Goal: Task Accomplishment & Management: Complete application form

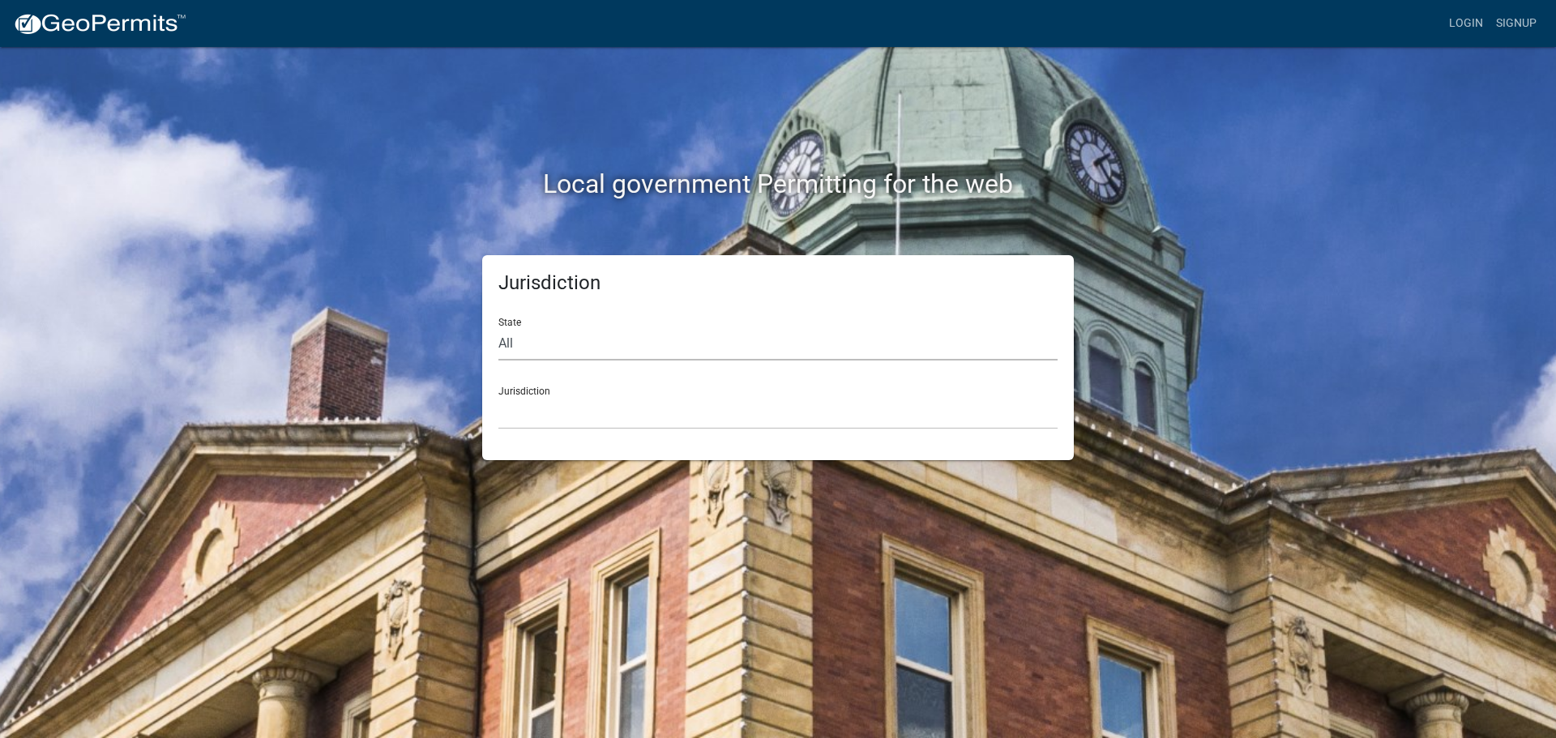
click at [588, 343] on select "All [US_STATE] [US_STATE] [US_STATE] [US_STATE] [US_STATE] [US_STATE] [US_STATE…" at bounding box center [777, 343] width 559 height 33
select select "[US_STATE]"
click at [498, 327] on select "All [US_STATE] [US_STATE] [US_STATE] [US_STATE] [US_STATE] [US_STATE] [US_STATE…" at bounding box center [777, 343] width 559 height 33
click at [570, 420] on select "City of [GEOGRAPHIC_DATA], [US_STATE] City of [GEOGRAPHIC_DATA], [US_STATE] Cit…" at bounding box center [777, 412] width 559 height 33
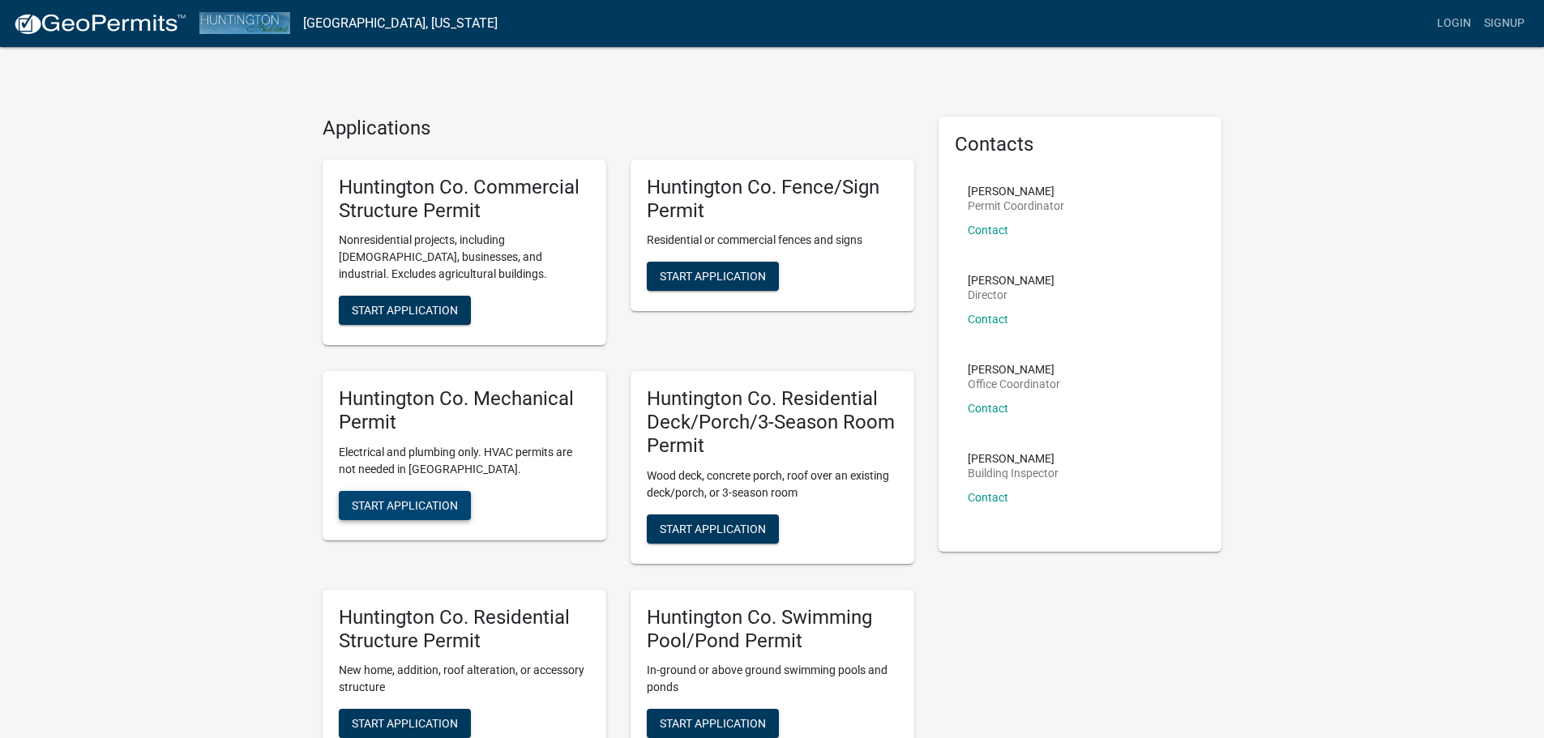
click at [396, 498] on button "Start Application" at bounding box center [405, 505] width 132 height 29
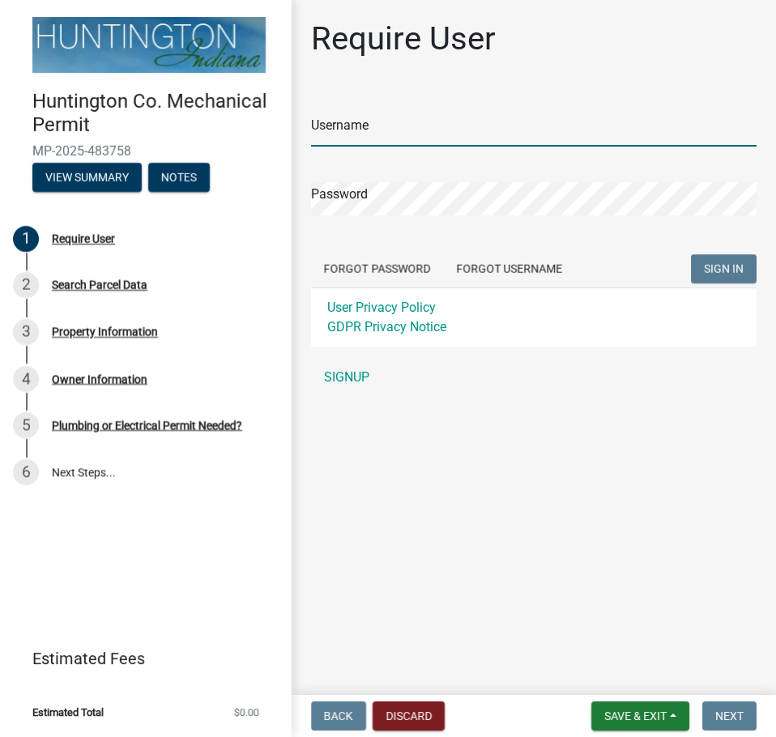
type input "Young Electric Inc"
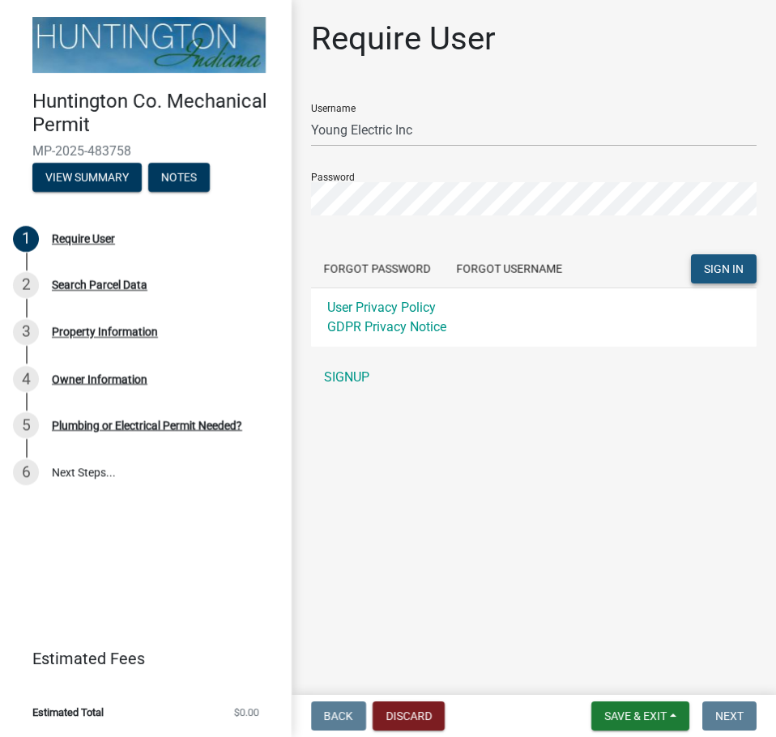
click at [722, 267] on span "SIGN IN" at bounding box center [724, 269] width 40 height 13
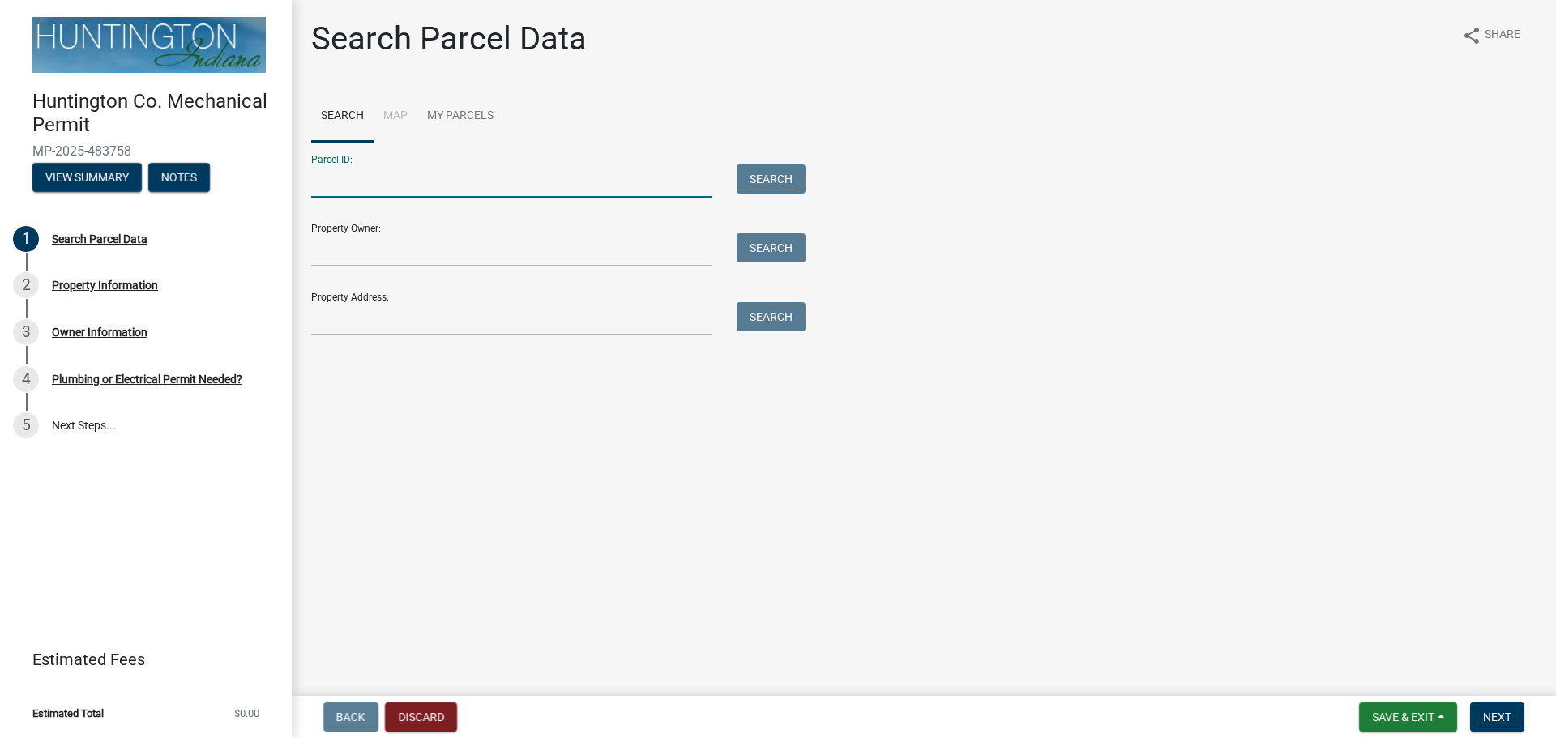
click at [311, 183] on input "Parcel ID:" at bounding box center [511, 181] width 401 height 33
paste input "35-05-10-400-345.400-005"
click at [344, 182] on input "35-05-10-400-345.400-005" at bounding box center [511, 181] width 401 height 33
type input "35-05-10-400-345.400-005"
click at [764, 185] on button "Search" at bounding box center [771, 179] width 69 height 29
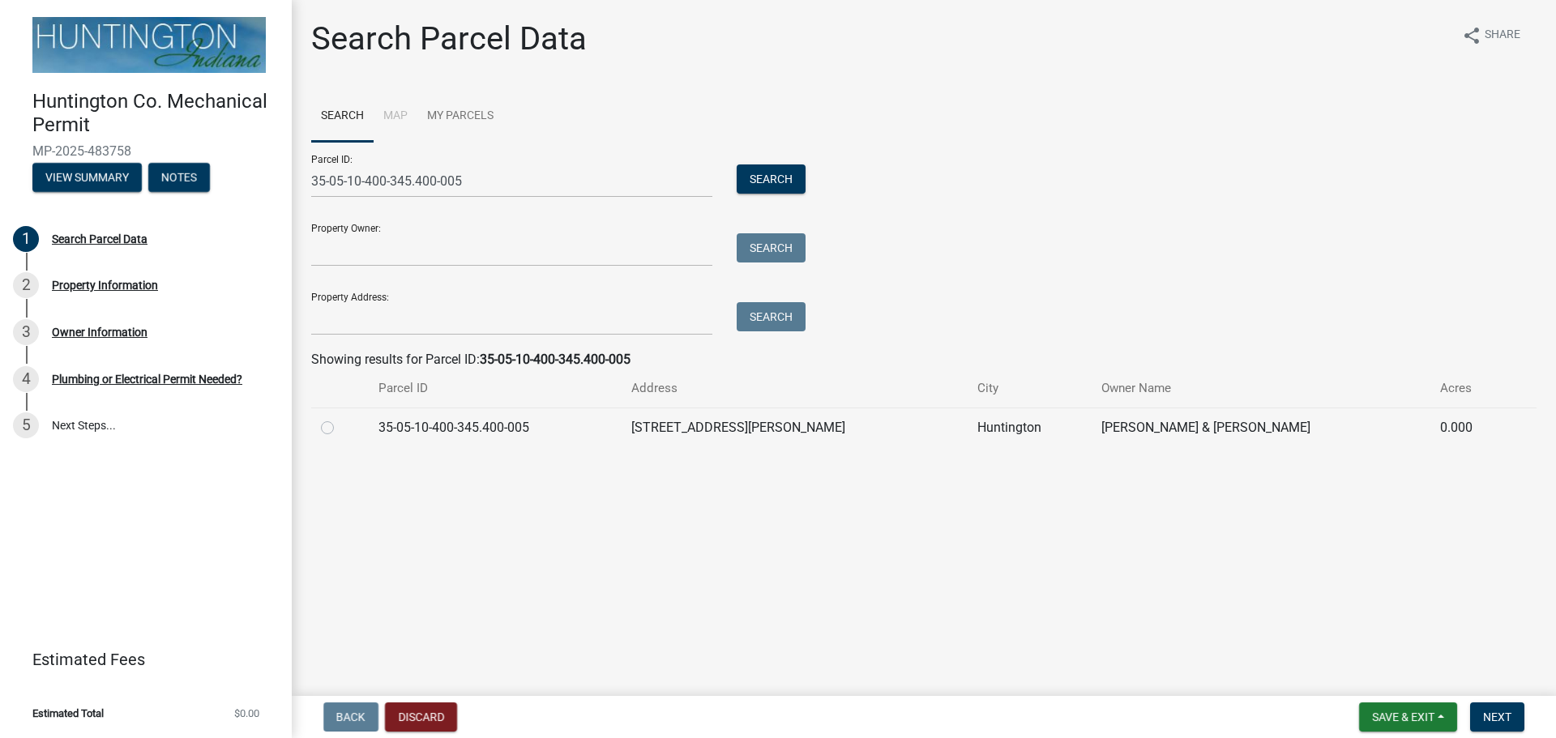
click at [340, 418] on label at bounding box center [340, 418] width 0 height 0
click at [340, 429] on input "radio" at bounding box center [345, 423] width 11 height 11
radio input "true"
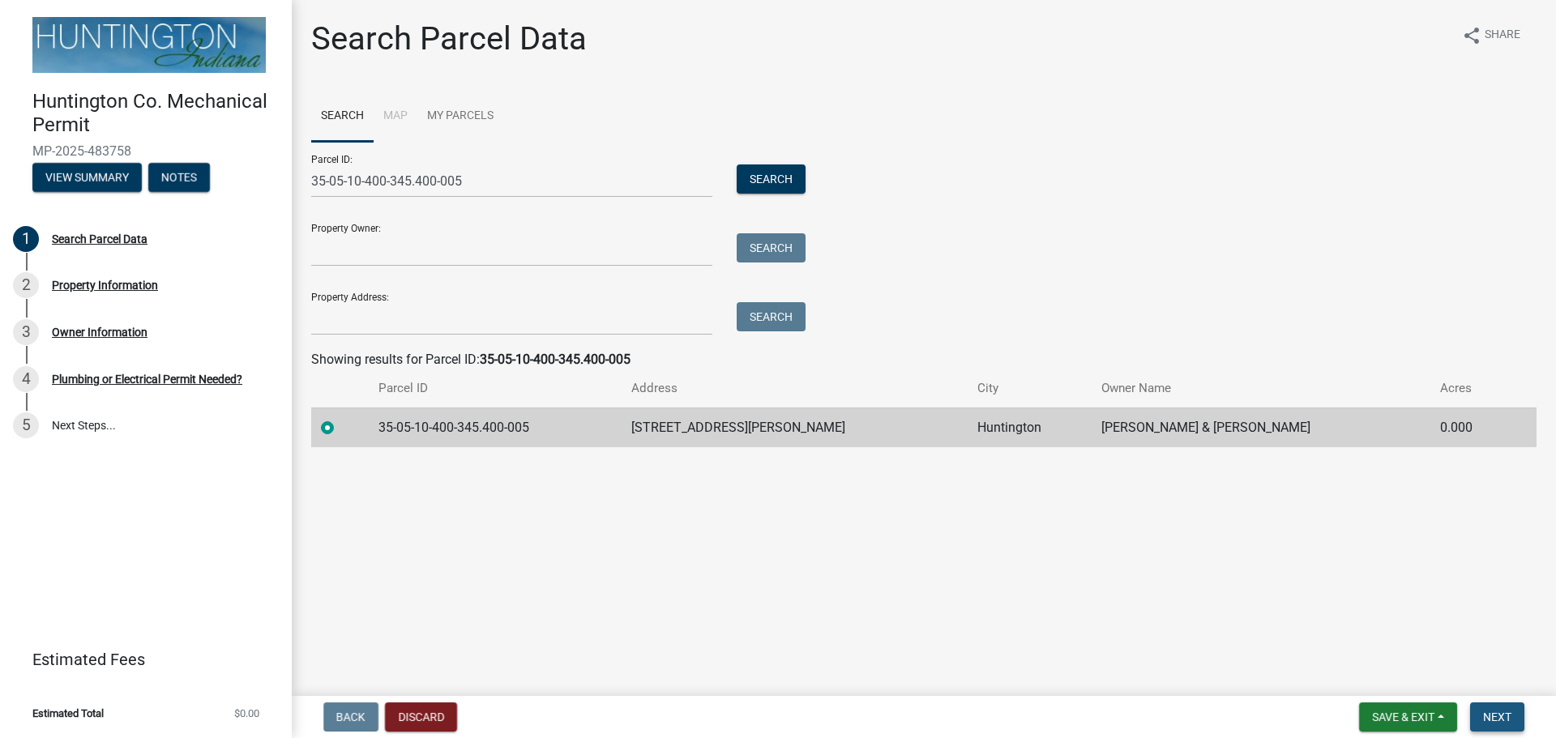
click at [1481, 712] on button "Next" at bounding box center [1497, 717] width 54 height 29
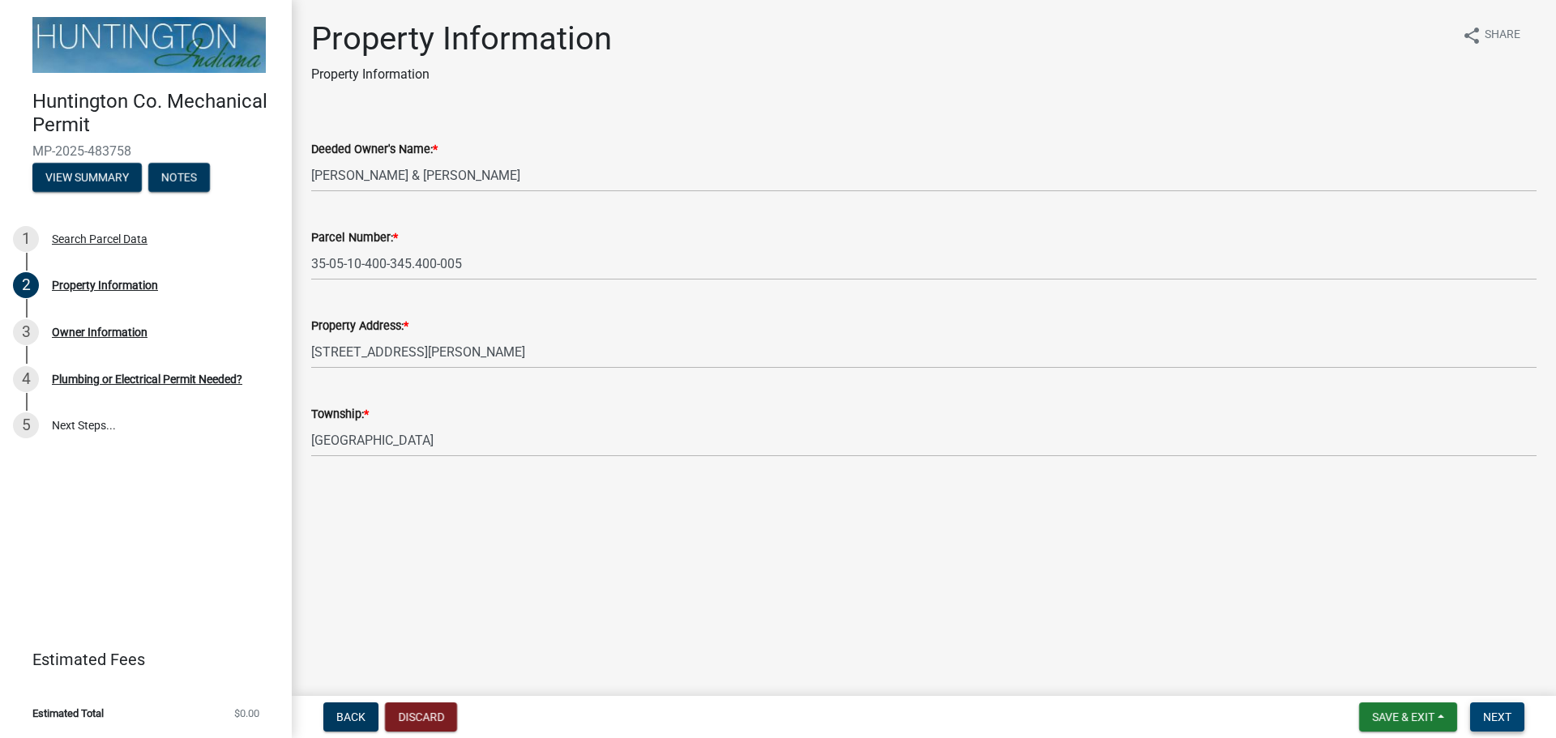
click at [1496, 713] on span "Next" at bounding box center [1497, 717] width 28 height 13
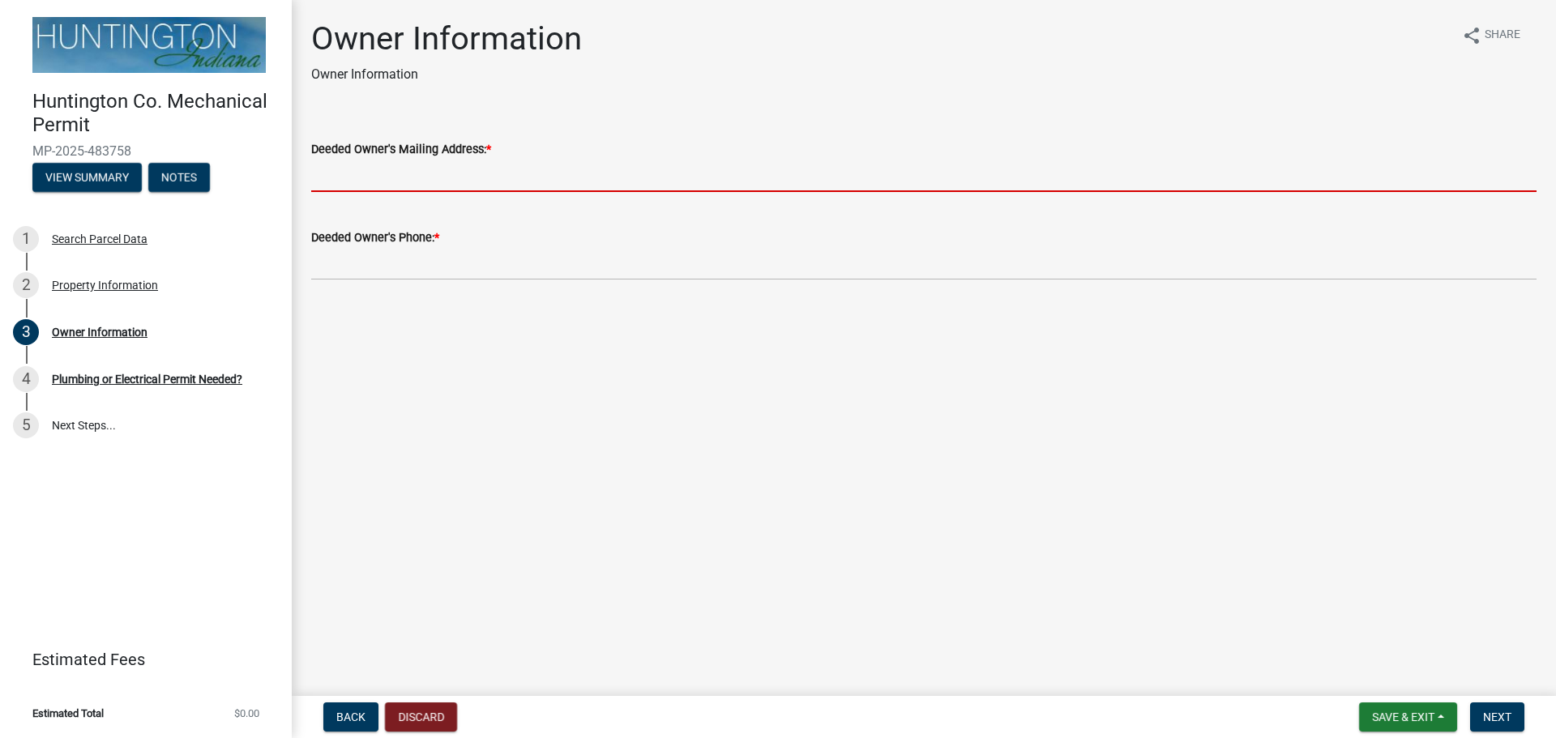
click at [471, 177] on input "Deeded Owner's Mailing Address: *" at bounding box center [923, 175] width 1225 height 33
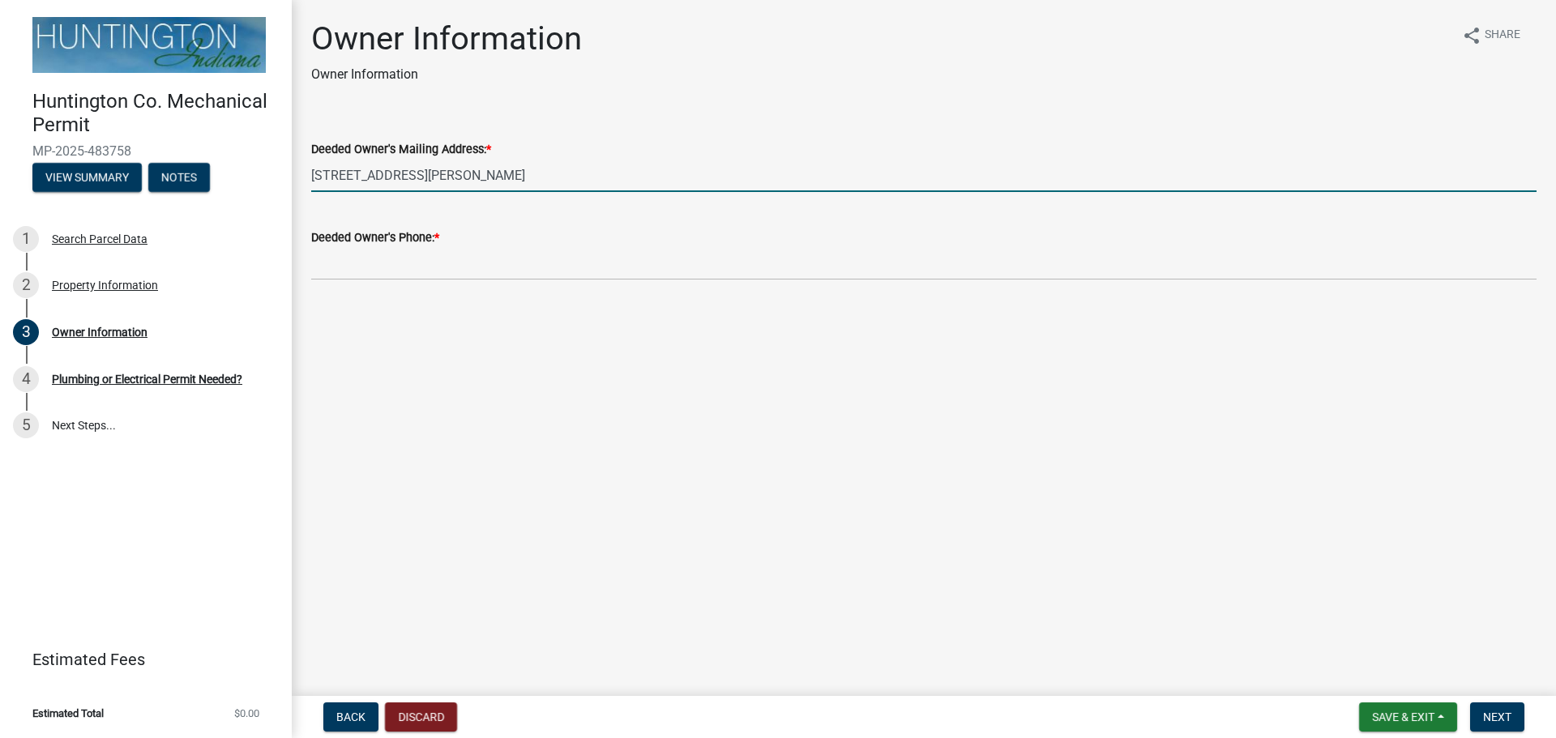
type input "[STREET_ADDRESS][PERSON_NAME]"
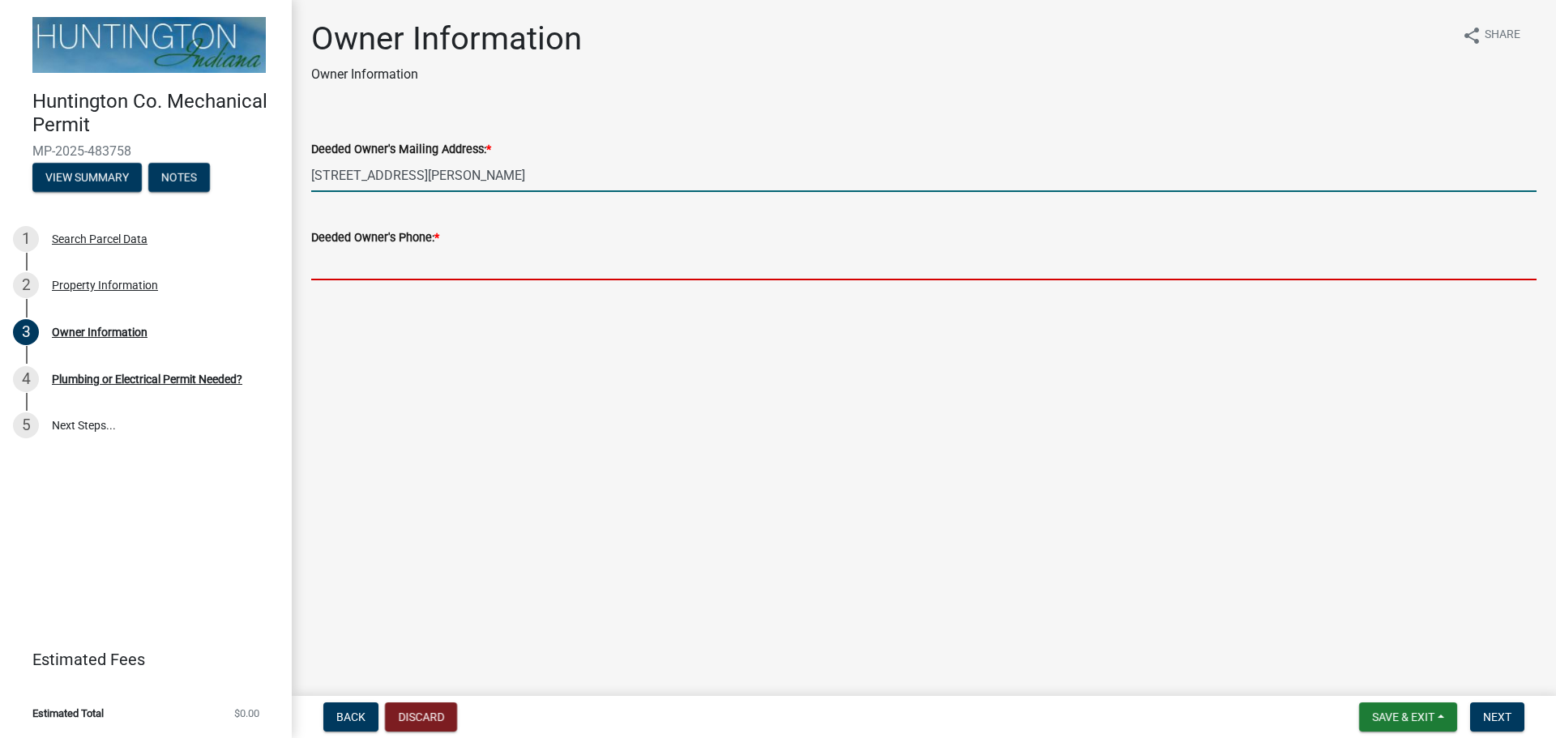
click at [432, 276] on input "Deeded Owner's Phone: *" at bounding box center [923, 263] width 1225 height 33
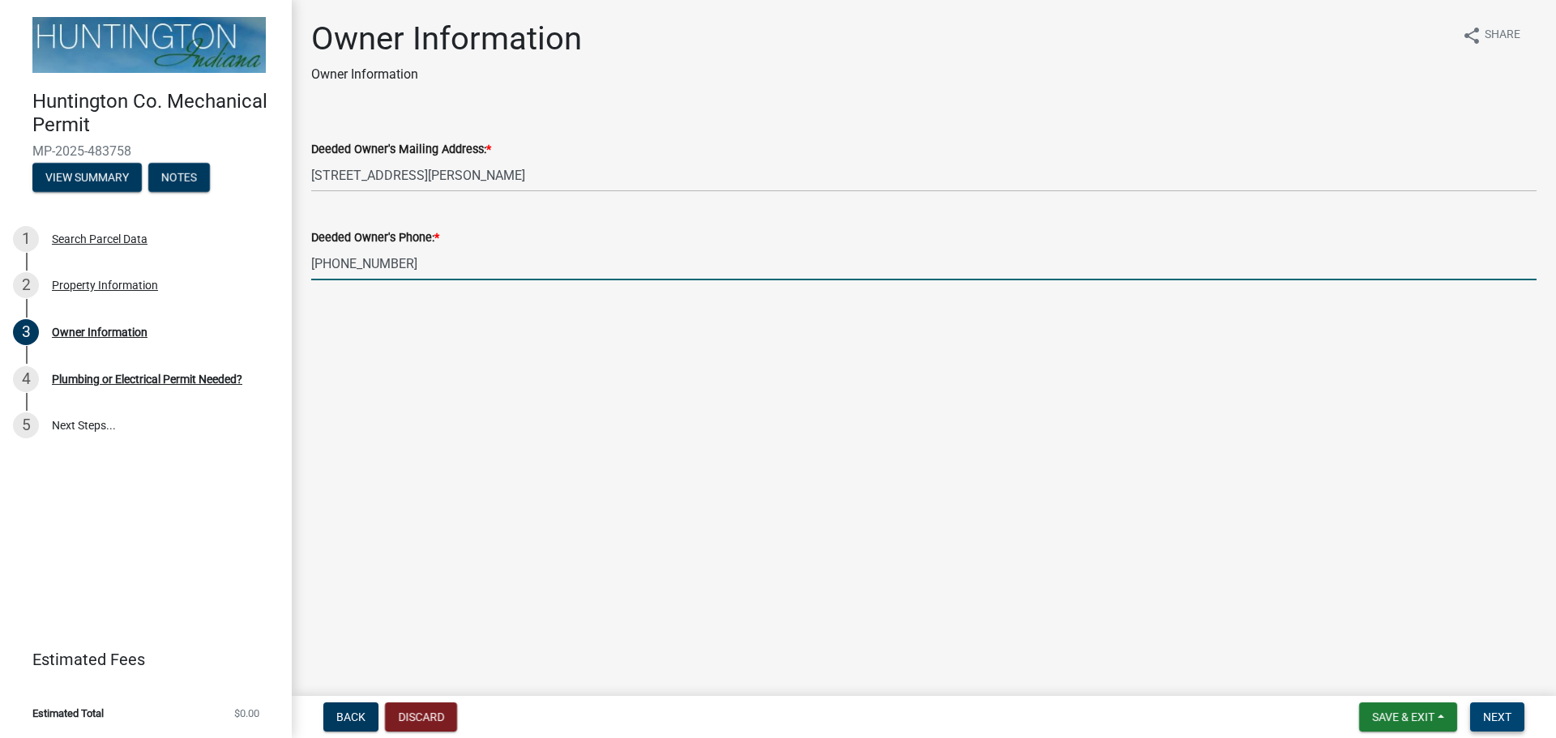
type input "[PHONE_NUMBER]"
click at [1487, 712] on span "Next" at bounding box center [1497, 717] width 28 height 13
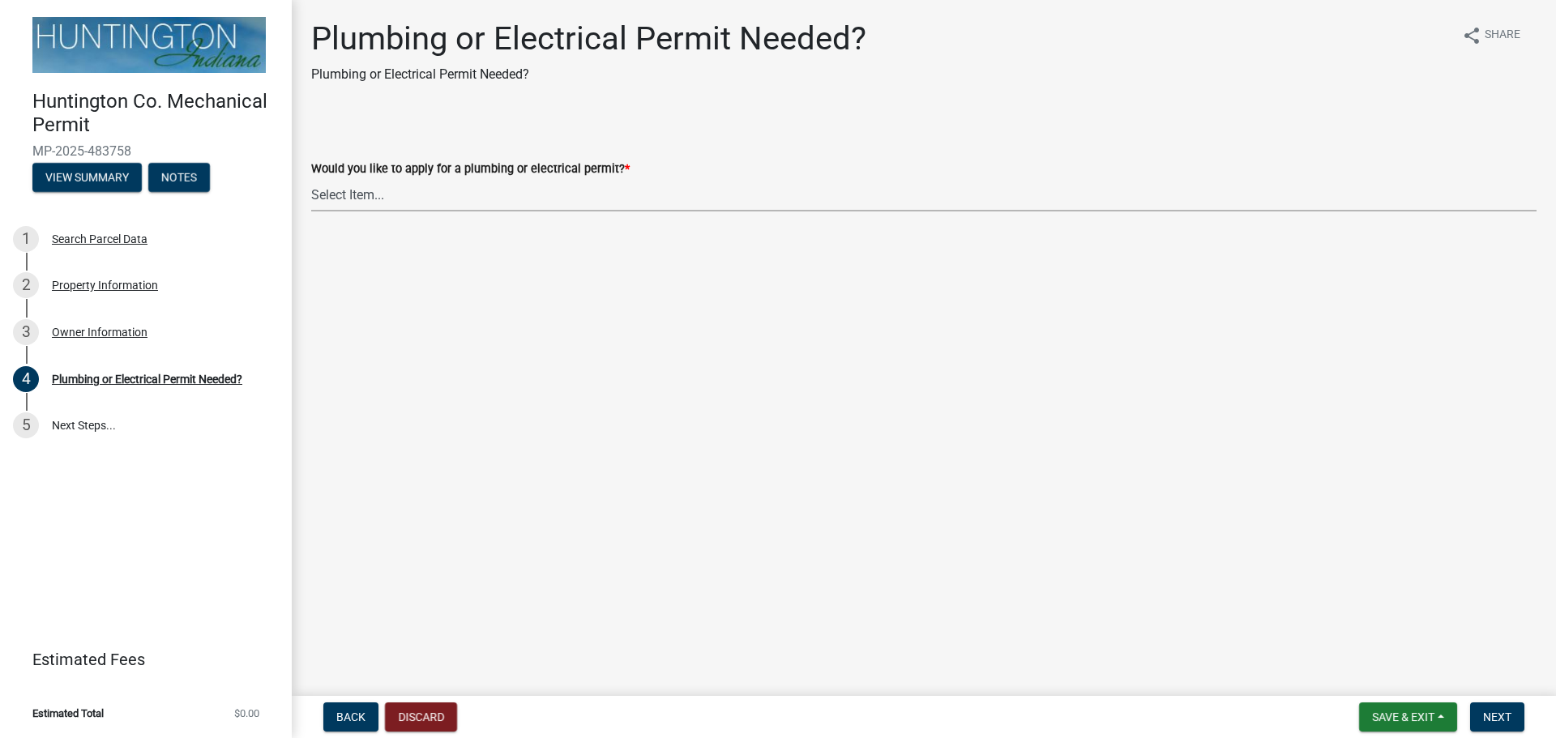
click at [471, 196] on select "Select Item... plumbing electrical" at bounding box center [923, 194] width 1225 height 33
click at [311, 178] on select "Select Item... plumbing electrical" at bounding box center [923, 194] width 1225 height 33
select select "82bdcc69-8734-43af-a4fa-e76f8d275e41"
click at [1505, 711] on span "Next" at bounding box center [1497, 717] width 28 height 13
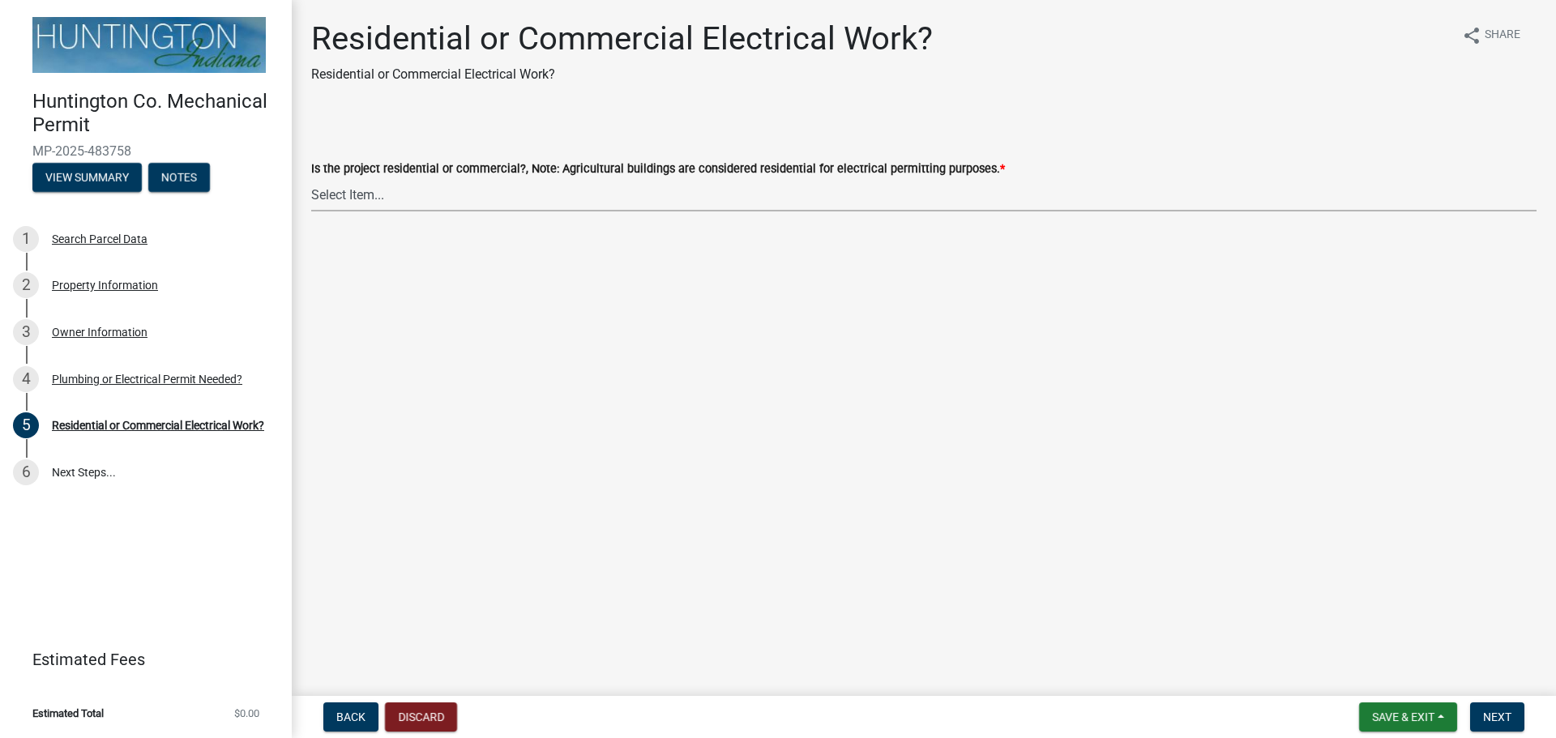
click at [457, 207] on select "Select Item... Residential Commercial" at bounding box center [923, 194] width 1225 height 33
click at [311, 178] on select "Select Item... Residential Commercial" at bounding box center [923, 194] width 1225 height 33
select select "3db72f89-ebf7-44a2-a43c-36ed77a05272"
click at [1502, 715] on span "Next" at bounding box center [1497, 717] width 28 height 13
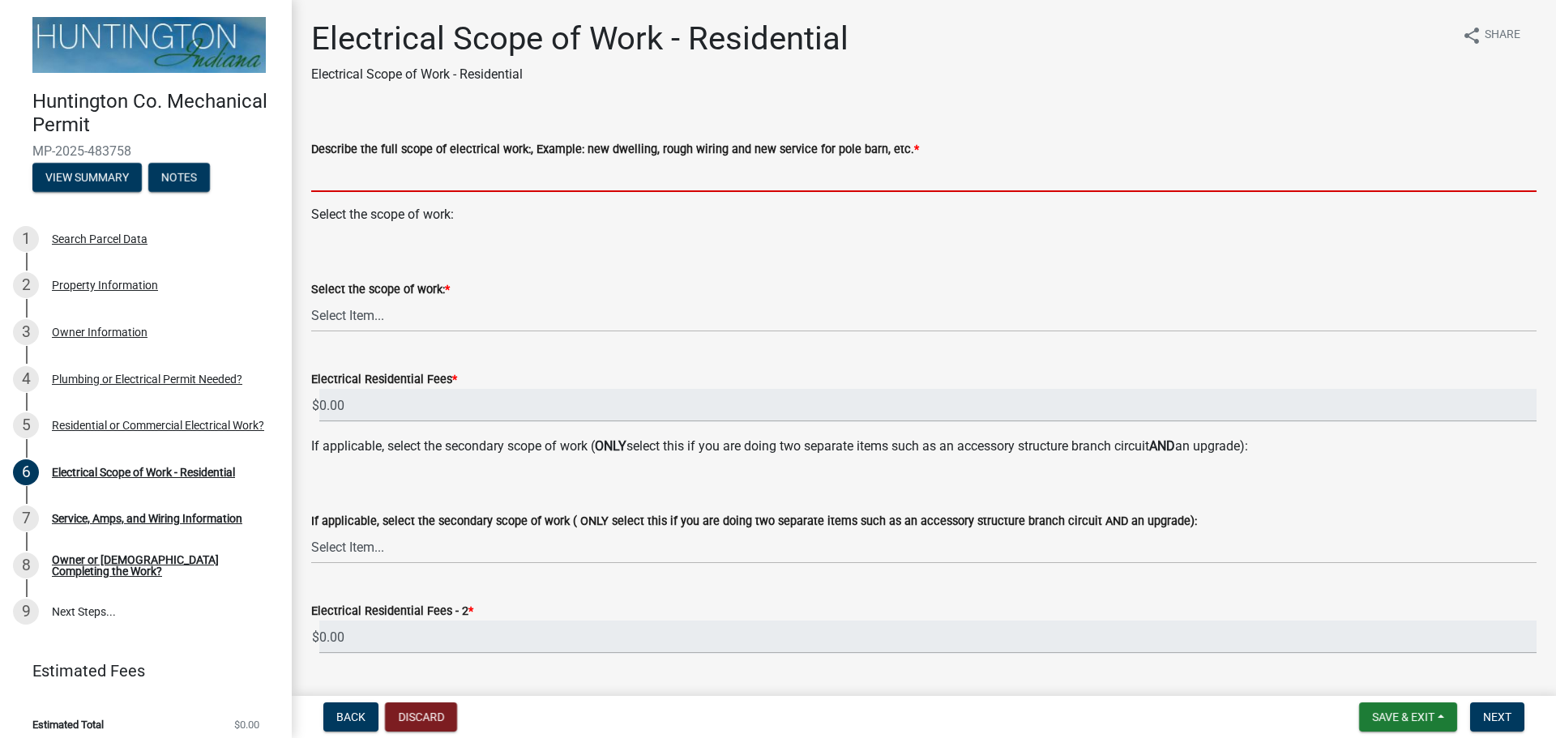
click at [330, 165] on input "Describe the full scope of electrical work:, Example: new dwelling, rough wirin…" at bounding box center [923, 175] width 1225 height 33
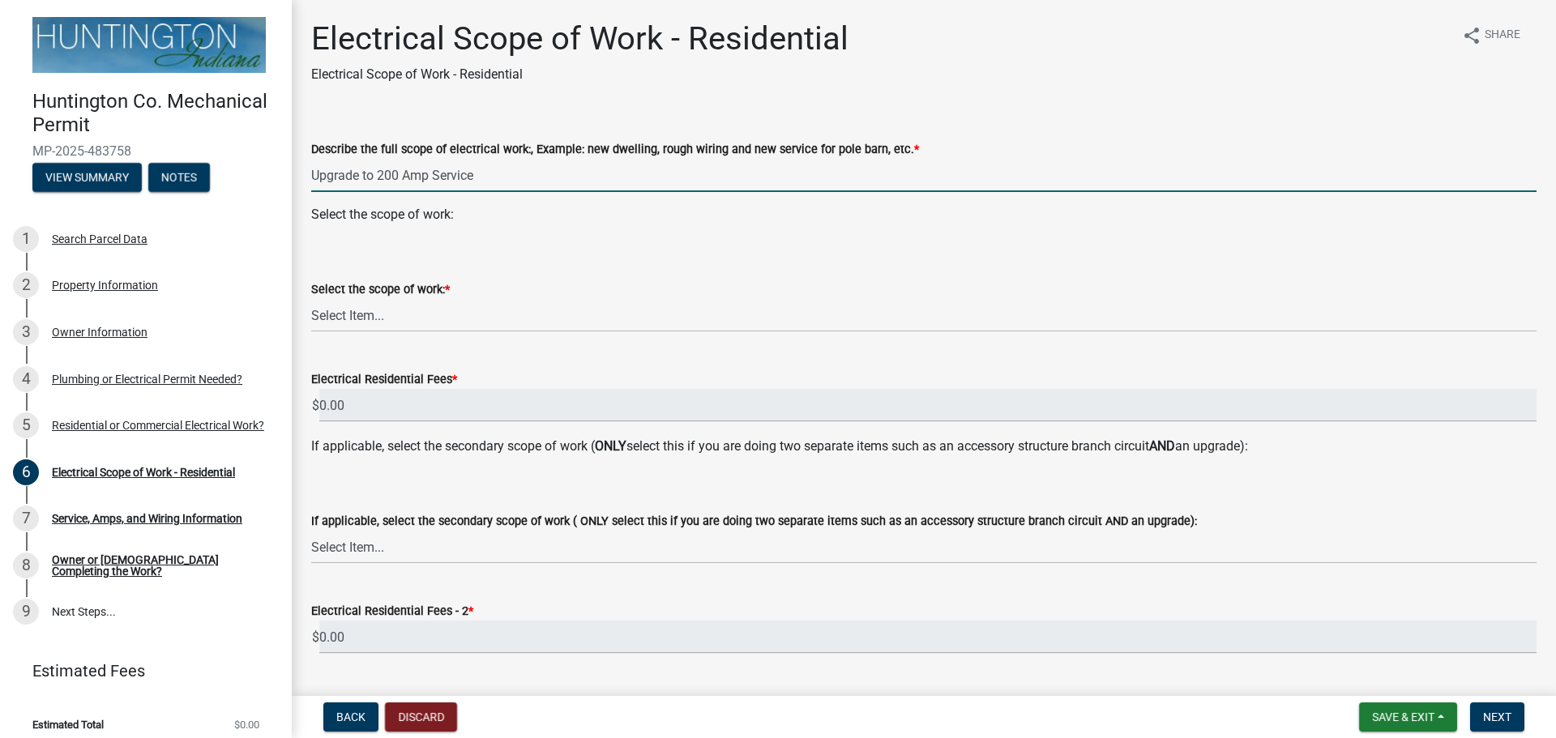
type input "Upgrade to 200 Amp Service"
click at [378, 314] on select "Select Item... New Service (new meter base installation) Upgrade (includes relo…" at bounding box center [923, 315] width 1225 height 33
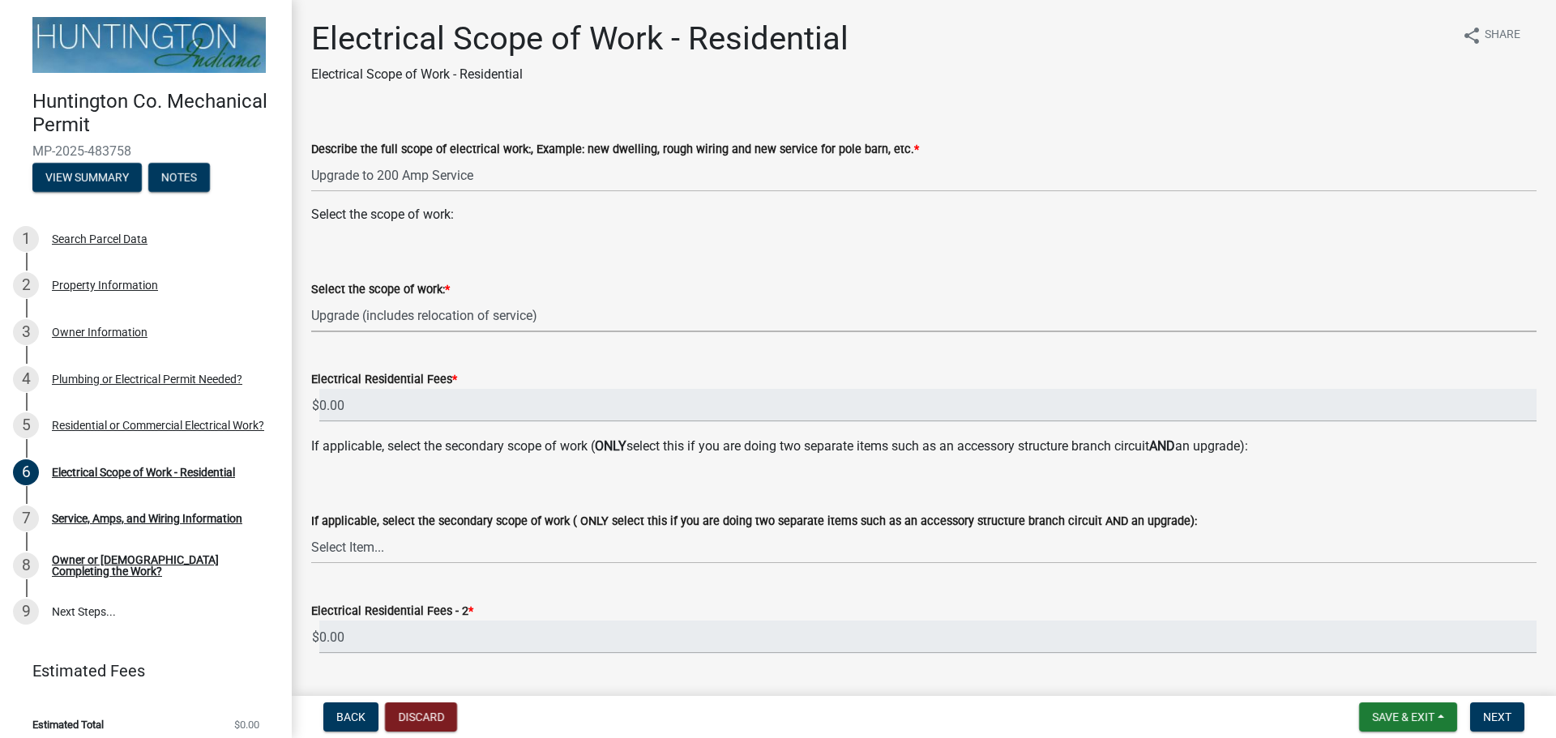
click at [311, 299] on select "Select Item... New Service (new meter base installation) Upgrade (includes relo…" at bounding box center [923, 315] width 1225 height 33
select select "108a24b7-cc86-458b-9d07-b72a6c5c0cf8"
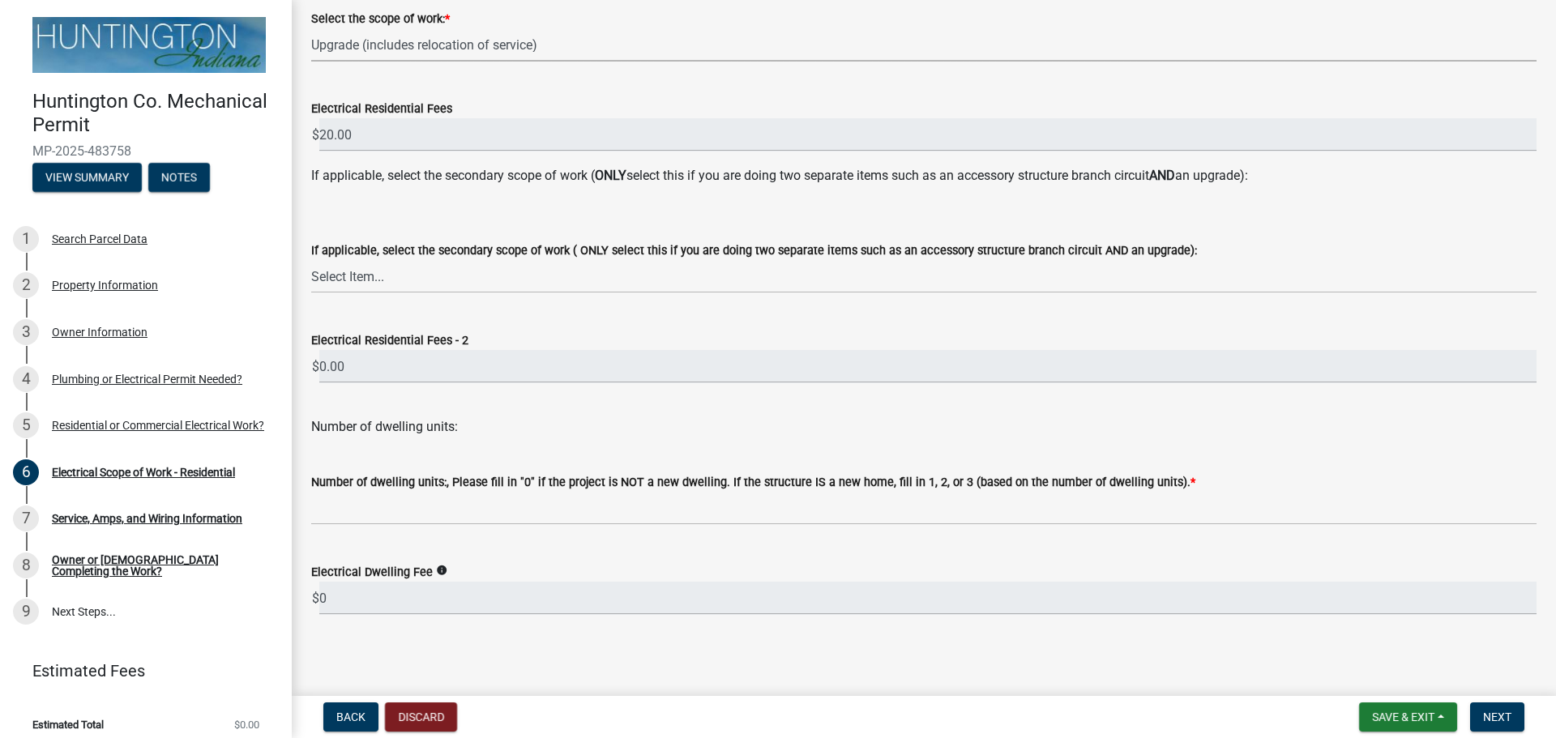
scroll to position [274, 0]
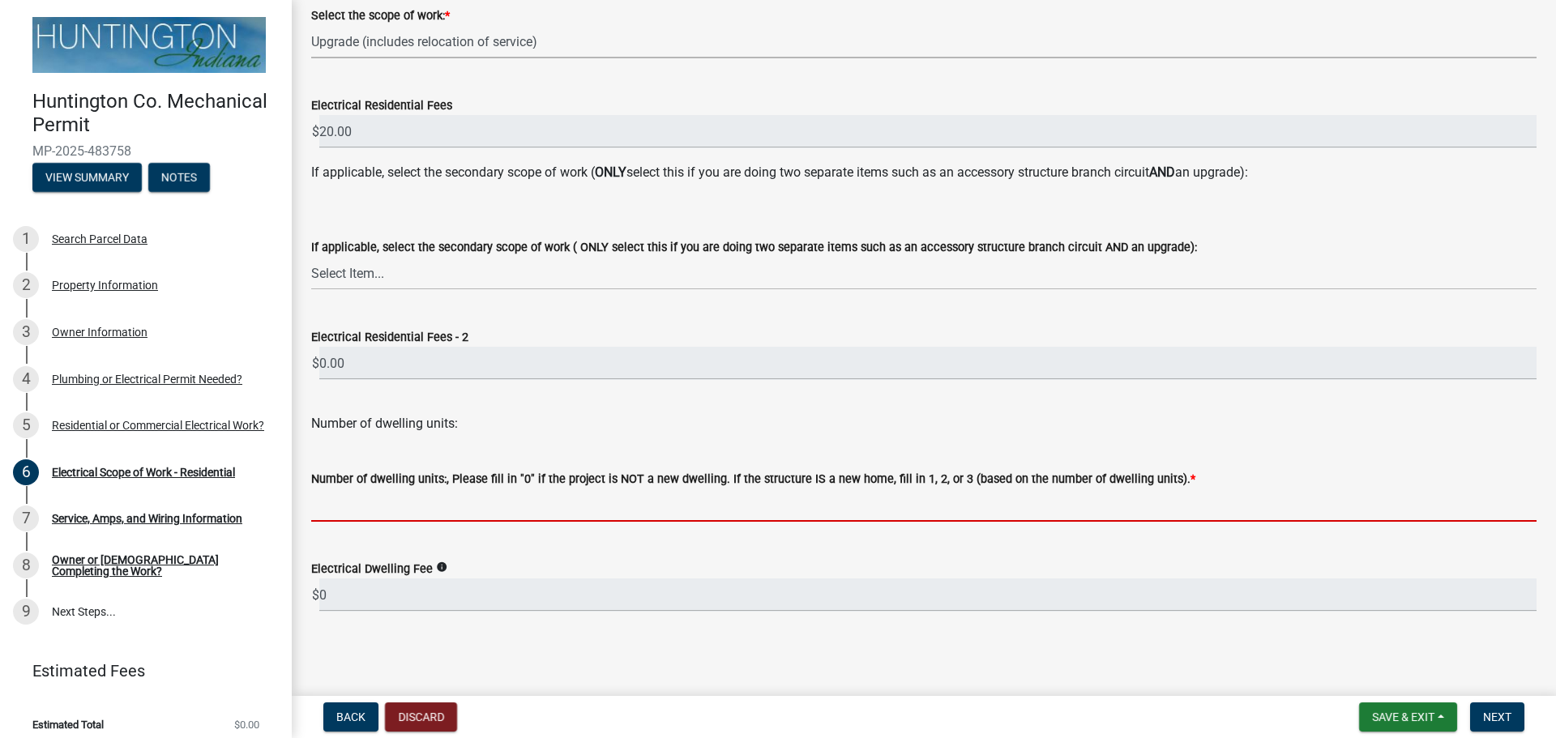
click at [426, 494] on input "text" at bounding box center [923, 505] width 1225 height 33
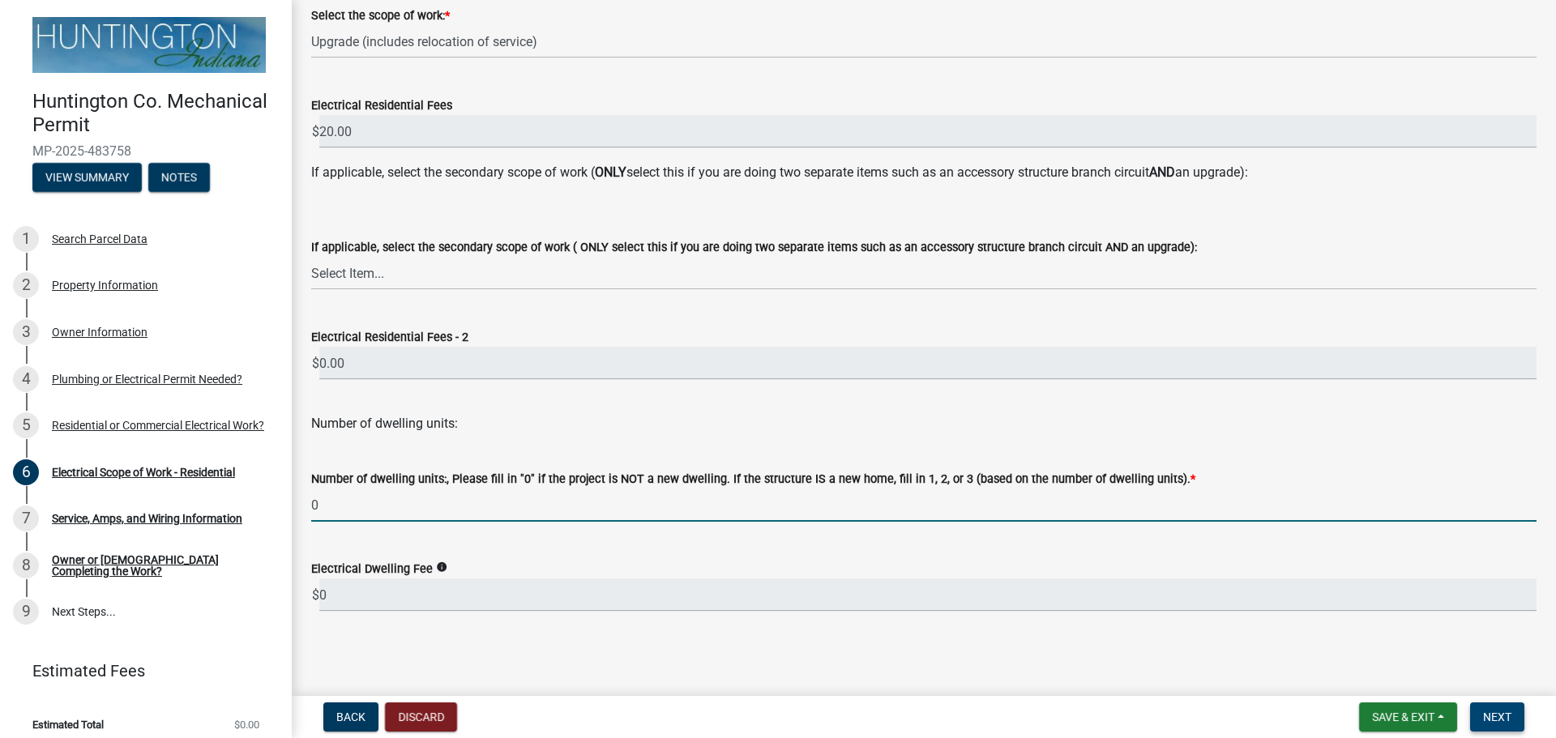
type input "0"
click at [1499, 716] on span "Next" at bounding box center [1497, 717] width 28 height 13
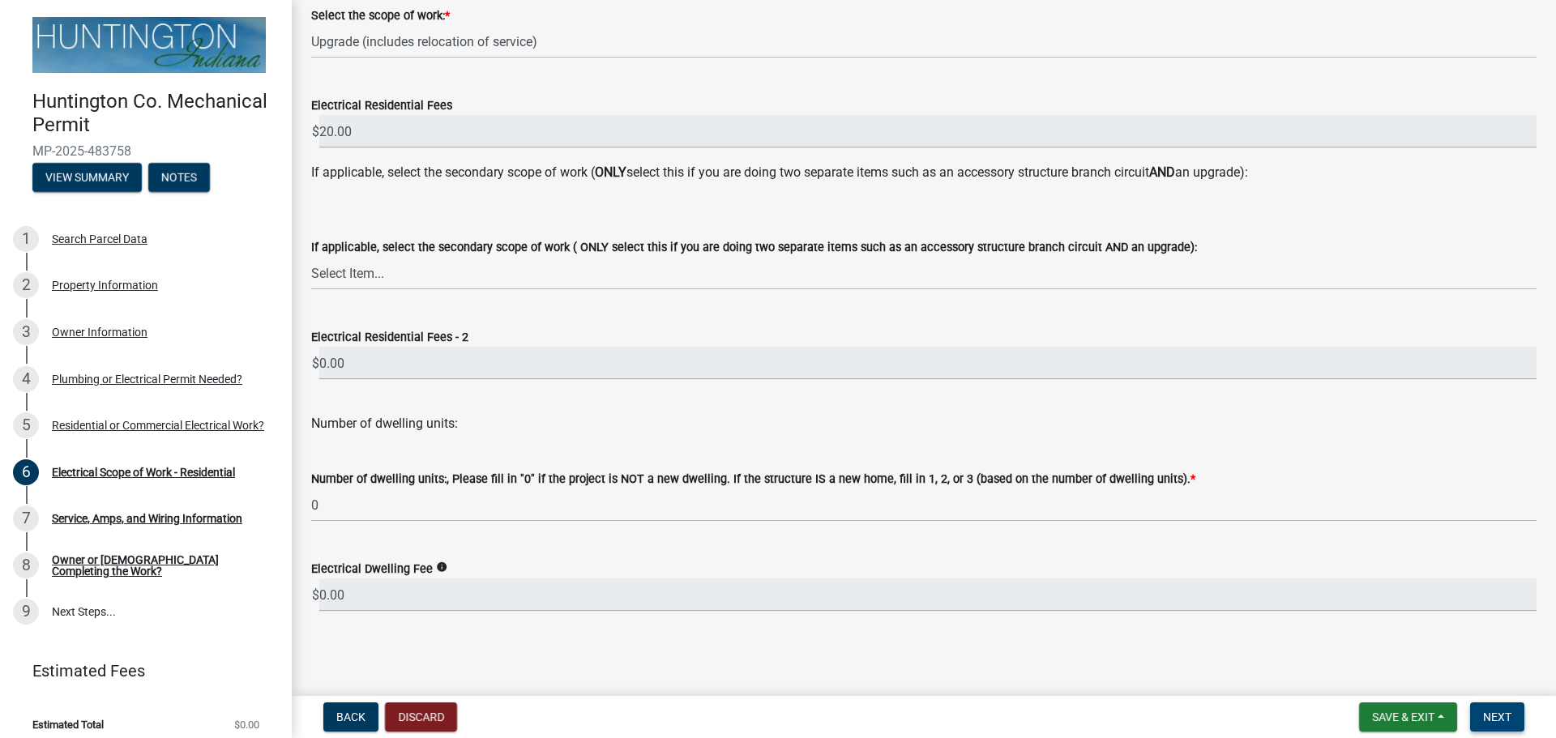
click at [1495, 718] on span "Next" at bounding box center [1497, 717] width 28 height 13
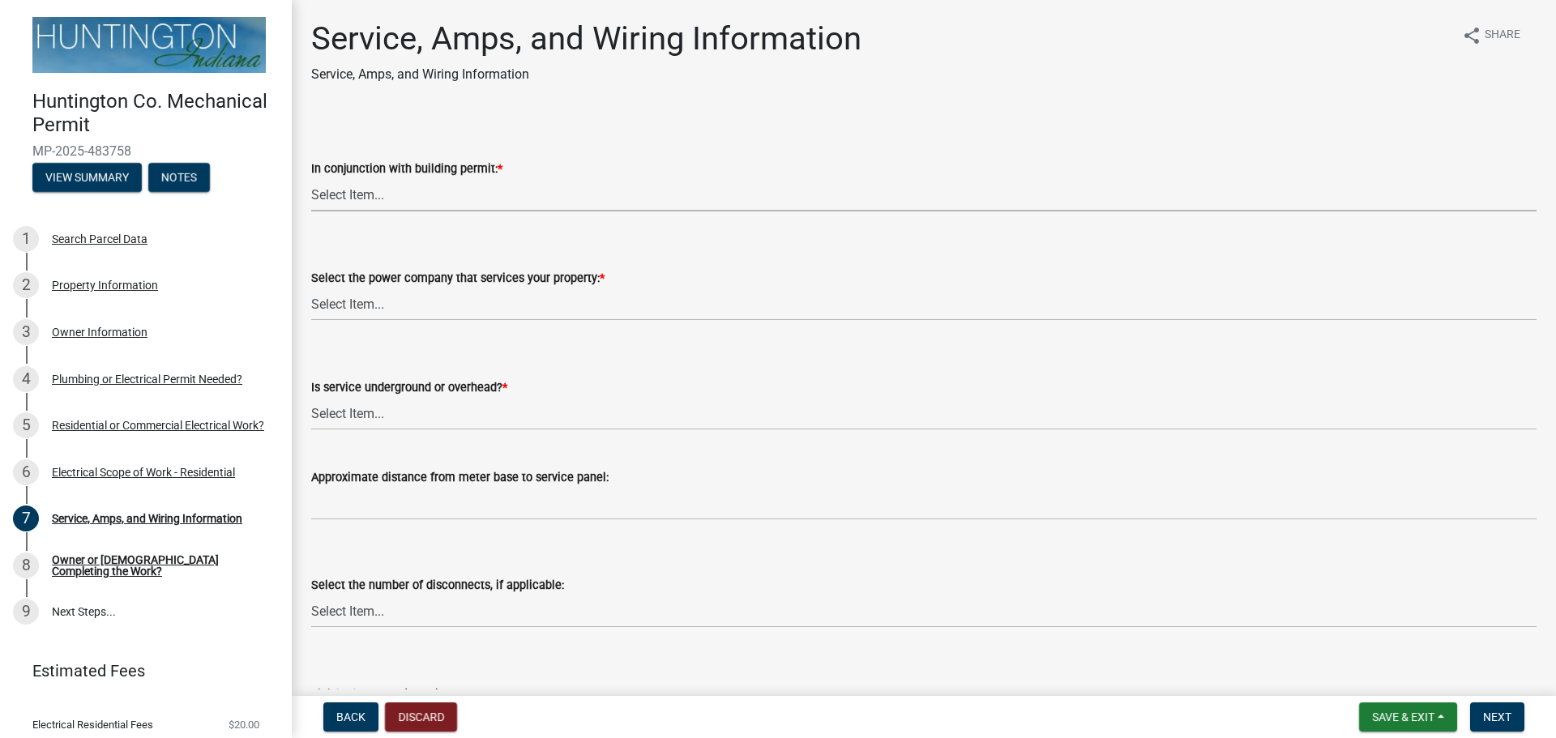
click at [386, 189] on select "Select Item... Yes No" at bounding box center [923, 194] width 1225 height 33
click at [311, 178] on select "Select Item... Yes No" at bounding box center [923, 194] width 1225 height 33
select select "b5401265-710a-437d-bfc0-f060779c66cc"
click at [368, 299] on select "Select Item... Duke Energy Northeastern REMC Wabash County REMC [PERSON_NAME] U…" at bounding box center [923, 304] width 1225 height 33
click at [311, 288] on select "Select Item... Duke Energy Northeastern REMC Wabash County REMC [PERSON_NAME] U…" at bounding box center [923, 304] width 1225 height 33
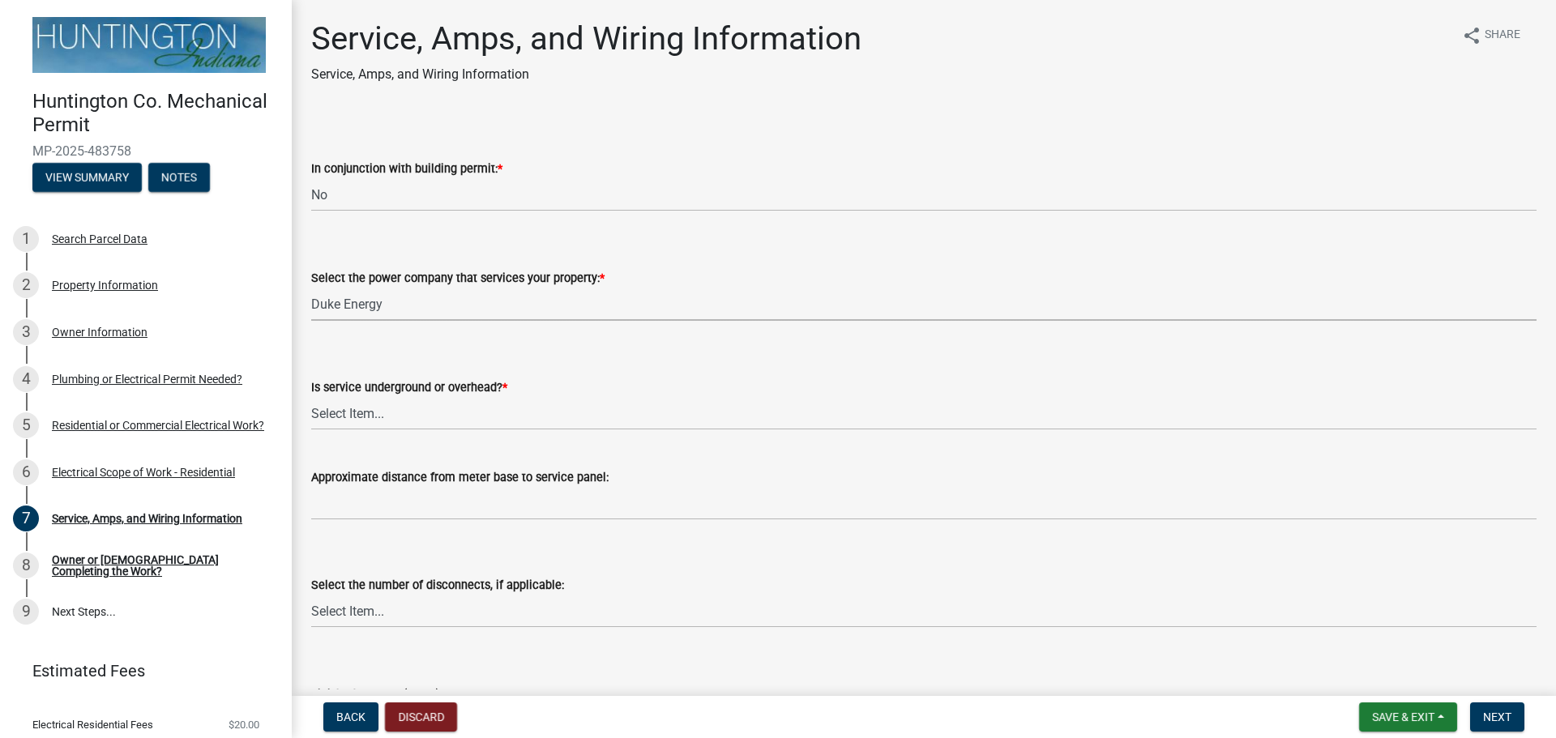
select select "86d62ac7-5622-45a6-b031-aaeffb271793"
click at [370, 411] on select "Select Item... Underground Overhead" at bounding box center [923, 413] width 1225 height 33
click at [311, 397] on select "Select Item... Underground Overhead" at bounding box center [923, 413] width 1225 height 33
select select "ae88532c-6f26-494f-9fbf-7b0ffd7225c9"
click at [348, 486] on div "Approximate distance from meter base to service panel:" at bounding box center [923, 477] width 1225 height 19
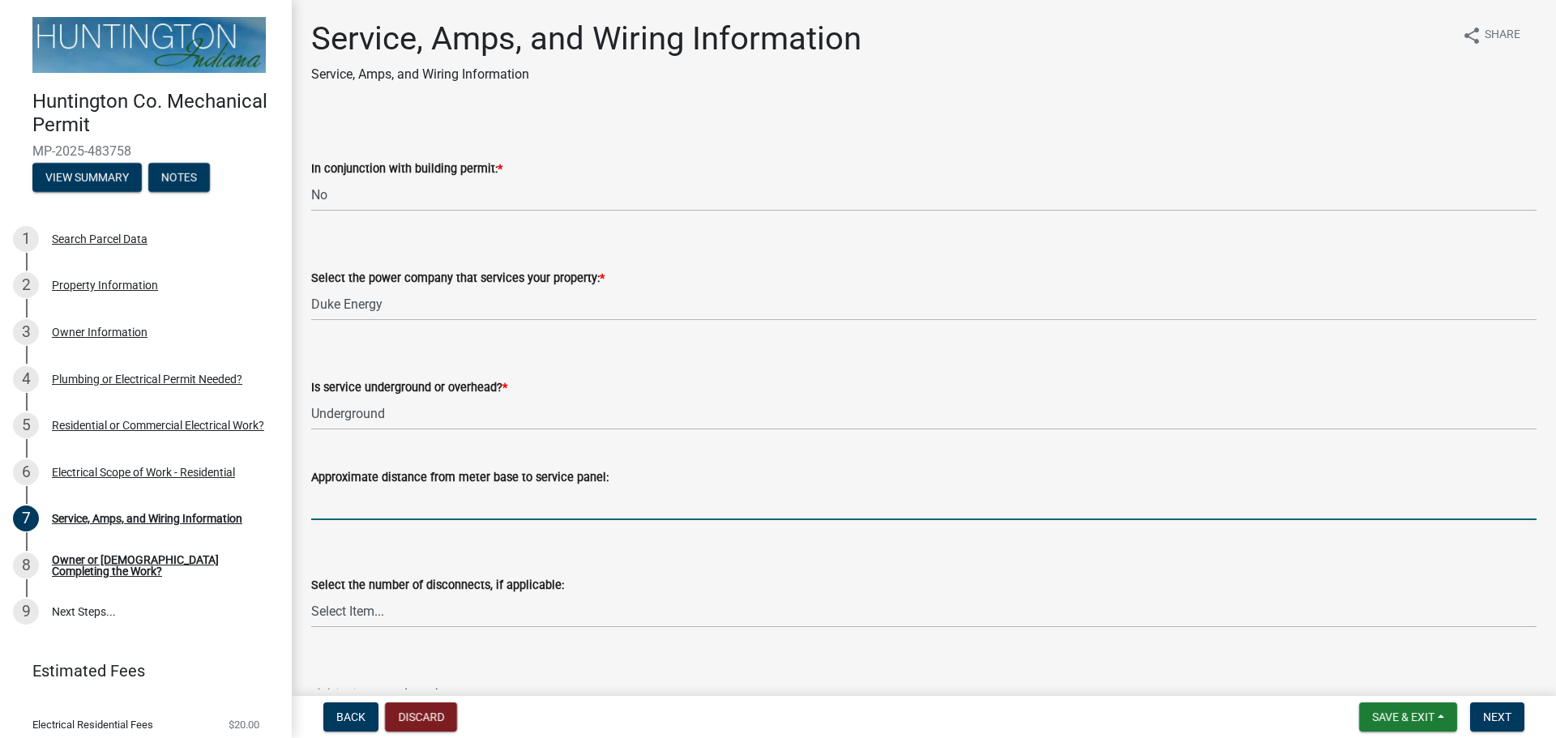
click at [347, 508] on input "Approximate distance from meter base to service panel:" at bounding box center [923, 503] width 1225 height 33
type input "?"
click at [375, 618] on select "Select Item... one two three four or more No Disconnects" at bounding box center [923, 611] width 1225 height 33
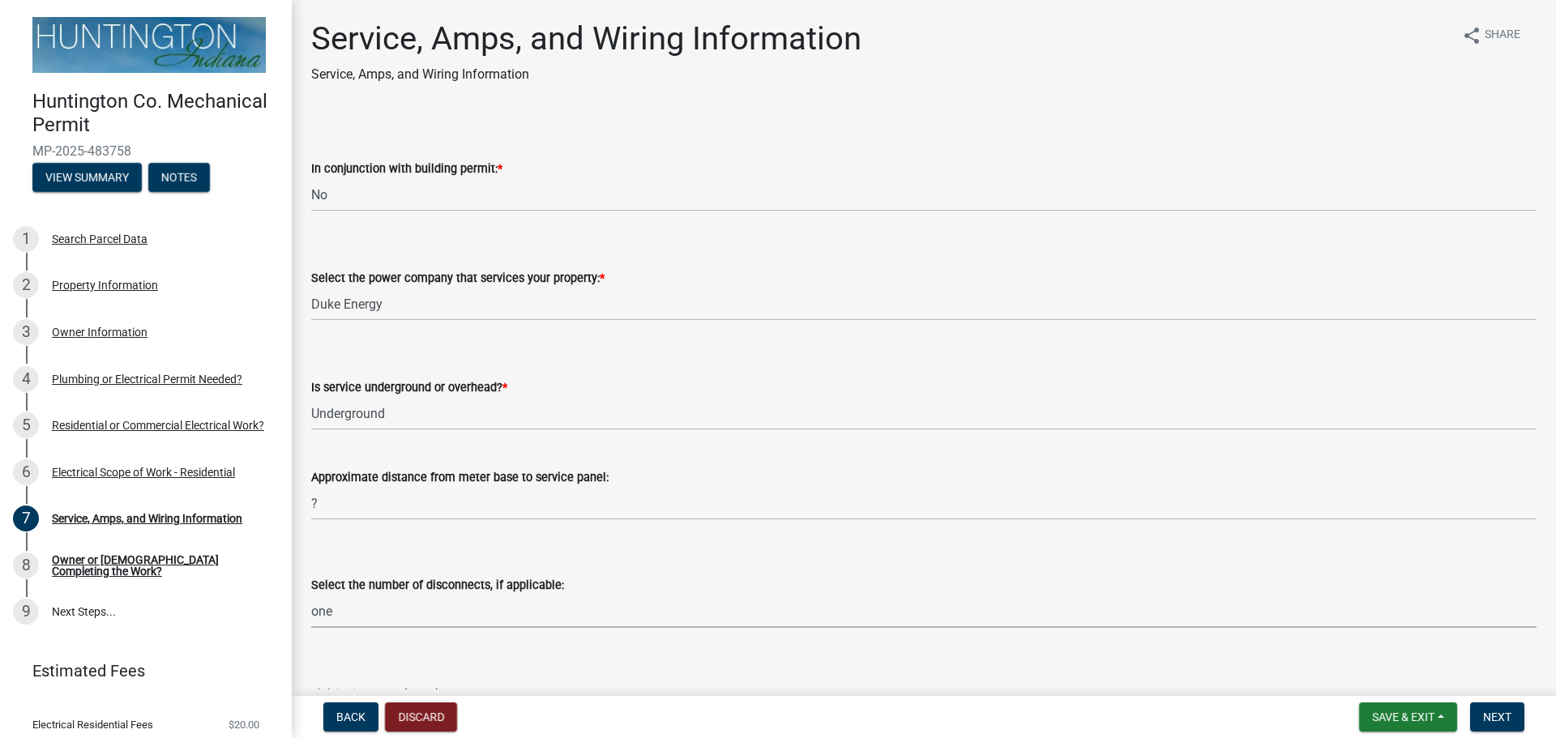
click at [311, 595] on select "Select Item... one two three four or more No Disconnects" at bounding box center [923, 611] width 1225 height 33
select select "71bbe122-d664-4450-b24f-e64a9e4c6d13"
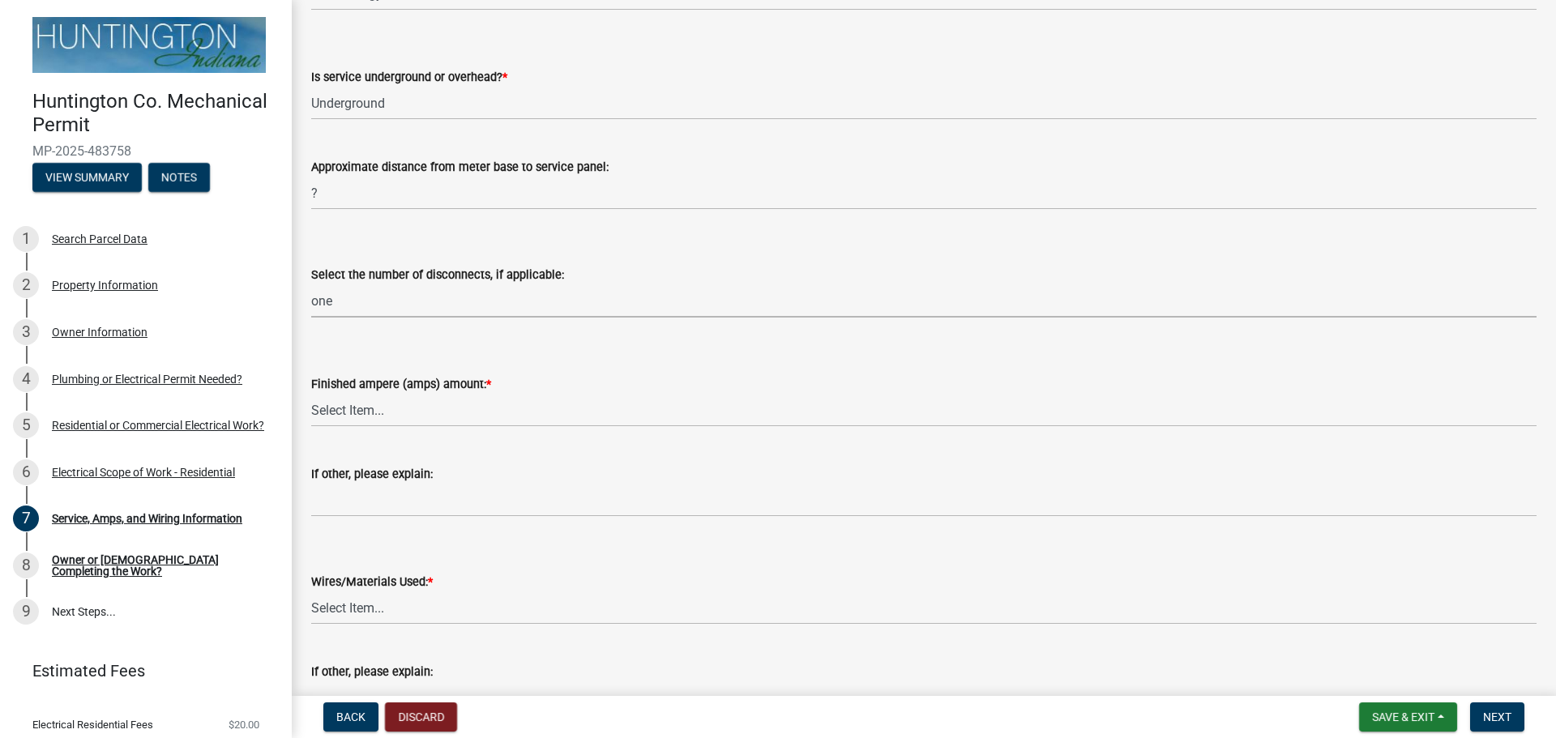
scroll to position [324, 0]
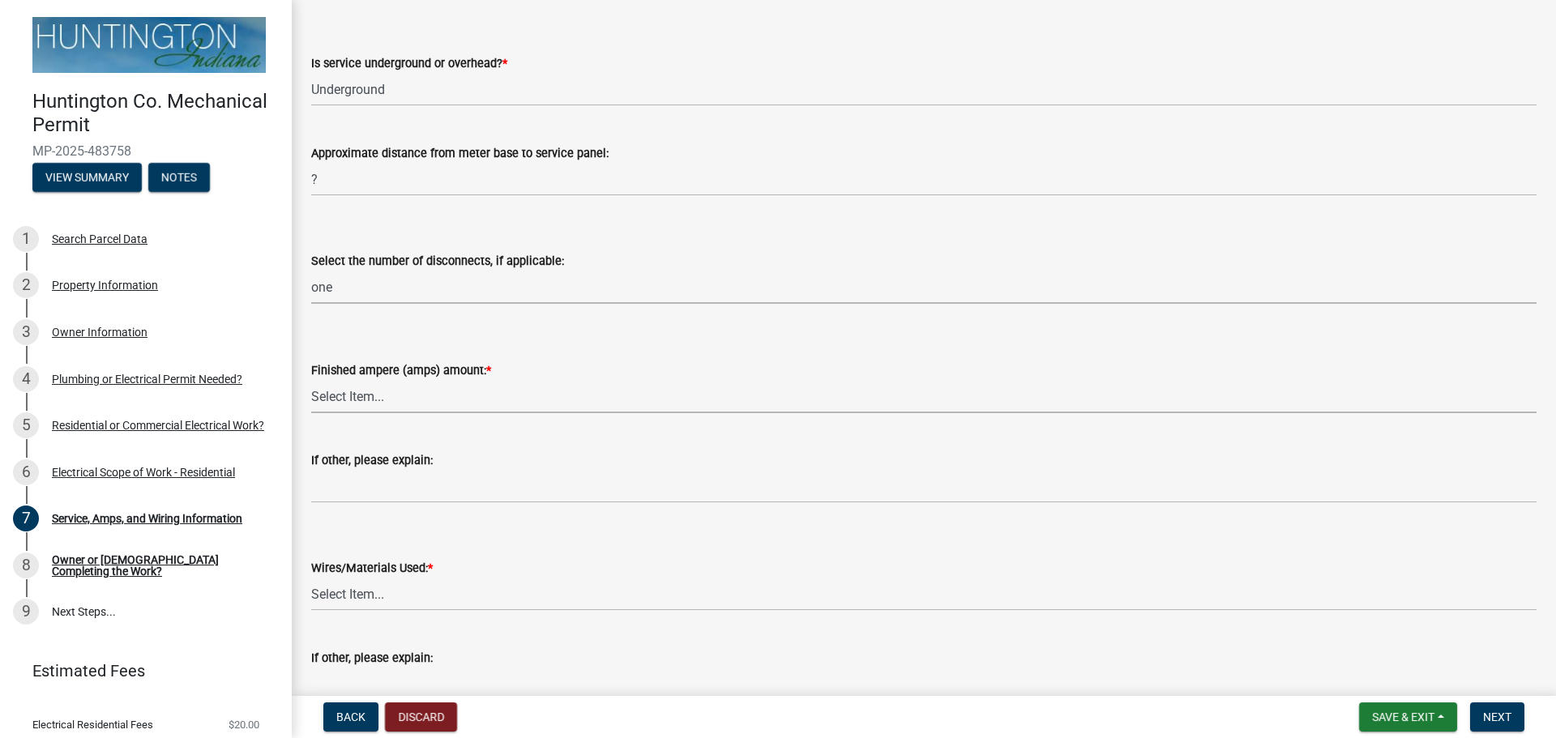
click at [391, 400] on select "Select Item... 100 amp 200 amp 400 amp other" at bounding box center [923, 396] width 1225 height 33
click at [311, 380] on select "Select Item... 100 amp 200 amp 400 amp other" at bounding box center [923, 396] width 1225 height 33
select select "77917e57-3373-4527-be00-46cfa300debe"
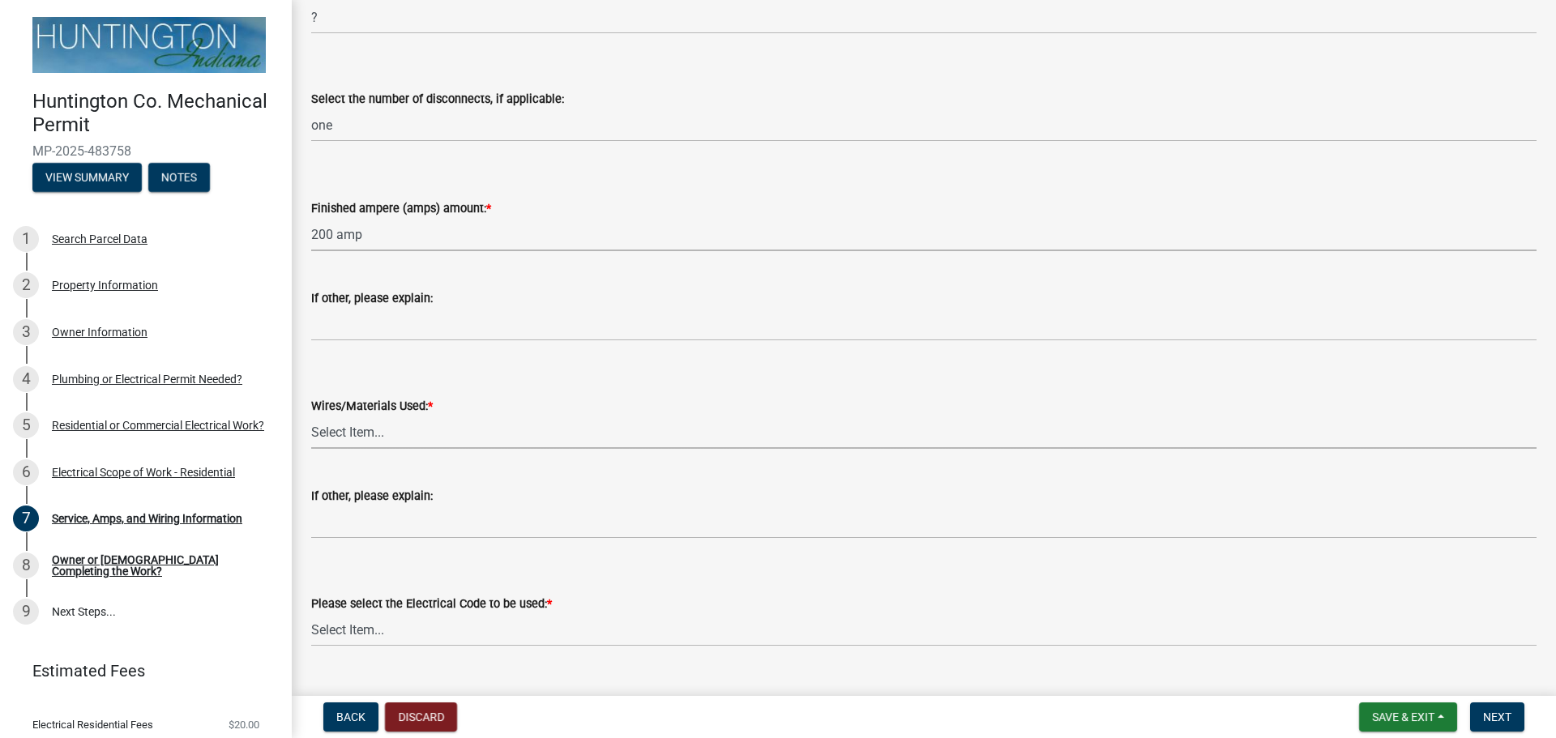
click at [352, 431] on select "Select Item... 2 AWG Aluminum 4 AWG Copper 2-4/0 or 1-1/0 Aluminum 2/0 Copper 2…" at bounding box center [923, 432] width 1225 height 33
click at [311, 416] on select "Select Item... 2 AWG Aluminum 4 AWG Copper 2-4/0 or 1-1/0 Aluminum 2/0 Copper 2…" at bounding box center [923, 432] width 1225 height 33
select select "6b87888a-4deb-48a2-ac11-26351d48ff00"
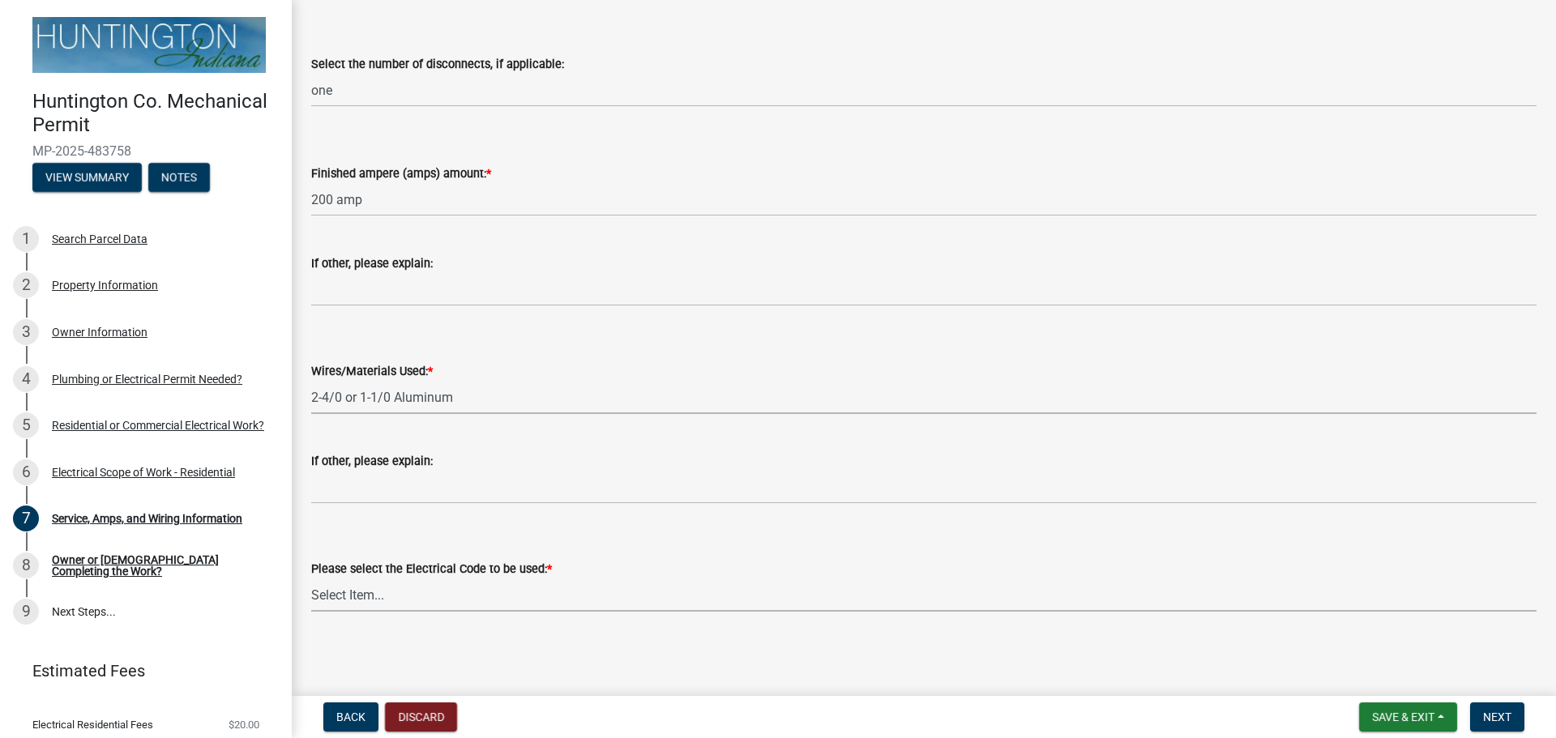
click at [377, 586] on select "Select Item... [US_STATE] Electrical Code One & Two Family Dwelling Code" at bounding box center [923, 595] width 1225 height 33
click at [311, 579] on select "Select Item... [US_STATE] Electrical Code One & Two Family Dwelling Code" at bounding box center [923, 595] width 1225 height 33
select select "5aeea631-e80a-4ba0-b39f-f5c26114ddfc"
click at [1489, 715] on span "Next" at bounding box center [1497, 717] width 28 height 13
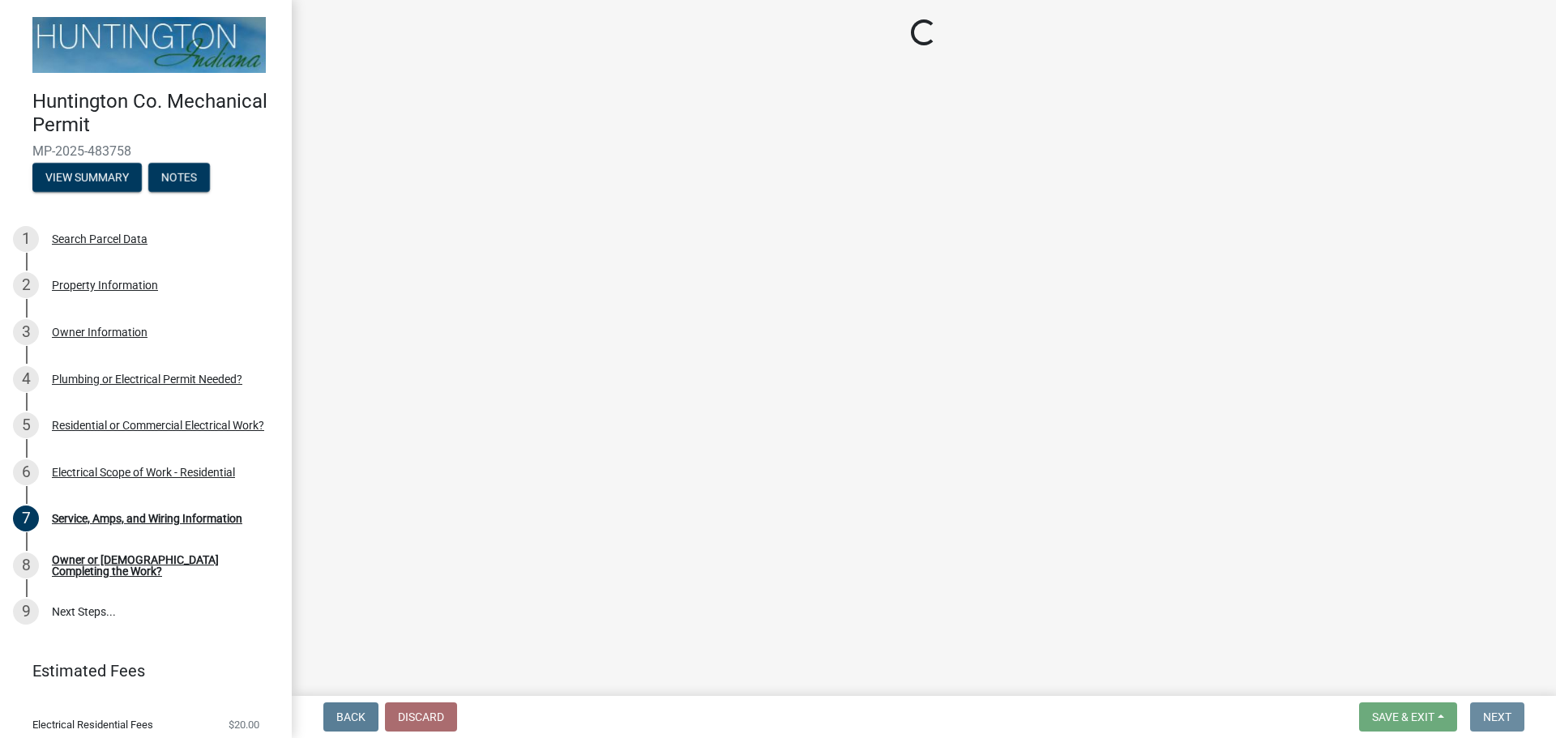
scroll to position [0, 0]
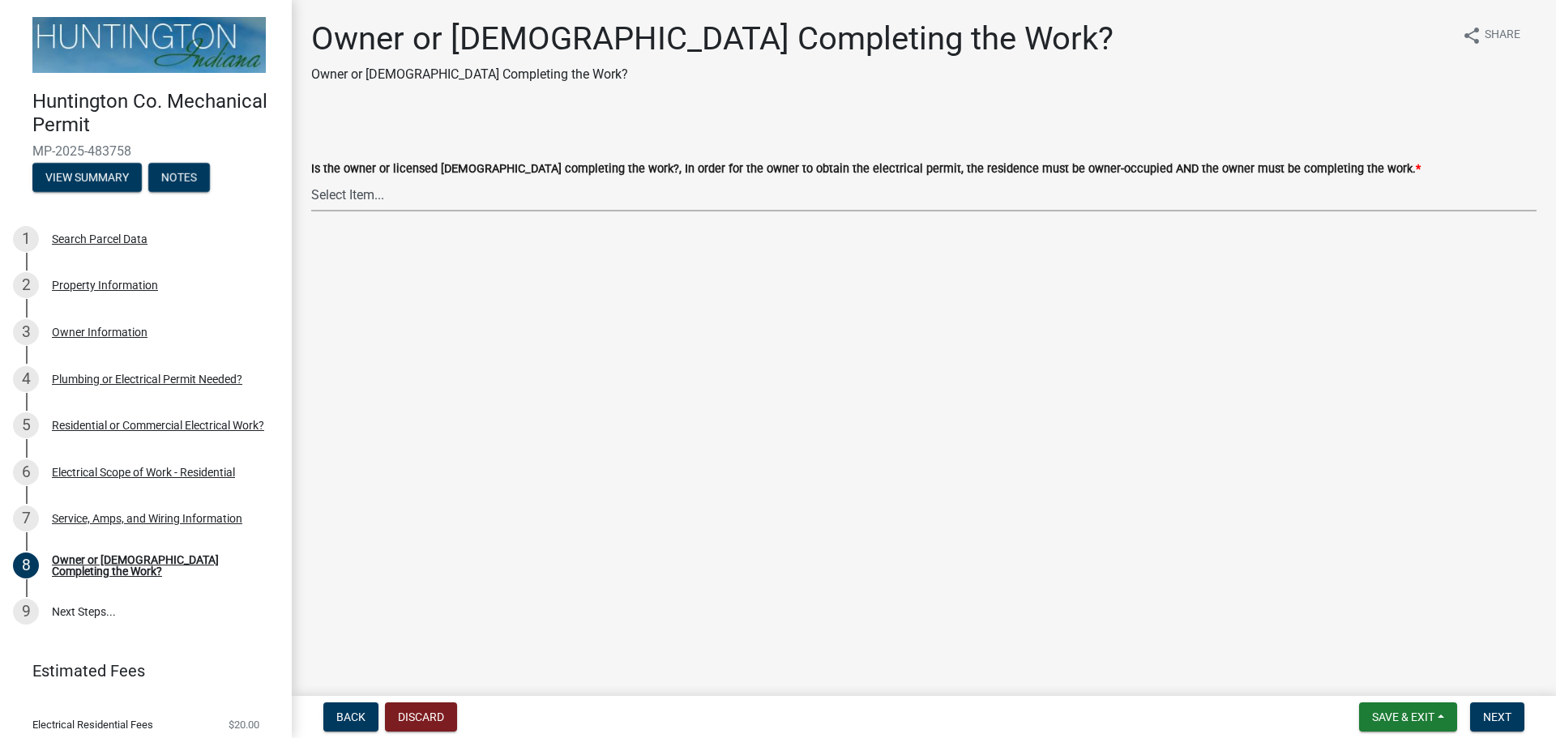
click at [457, 187] on select "Select Item... owner contractor" at bounding box center [923, 194] width 1225 height 33
click at [311, 178] on select "Select Item... owner contractor" at bounding box center [923, 194] width 1225 height 33
select select "408e0cf4-d53f-4268-b860-e8792218a171"
click at [1480, 722] on button "Next" at bounding box center [1497, 717] width 54 height 29
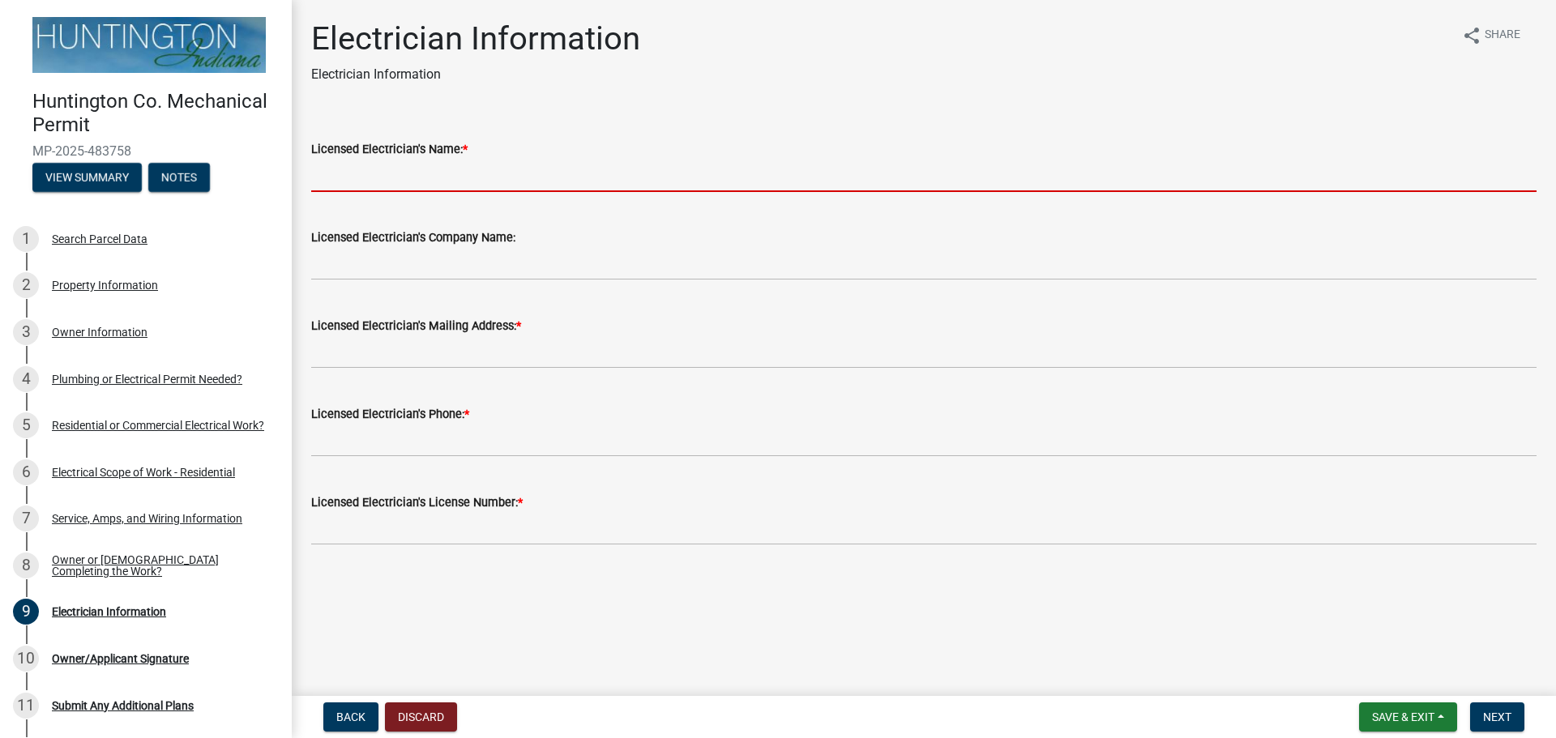
click at [434, 178] on input "Licensed Electrician's Name: *" at bounding box center [923, 175] width 1225 height 33
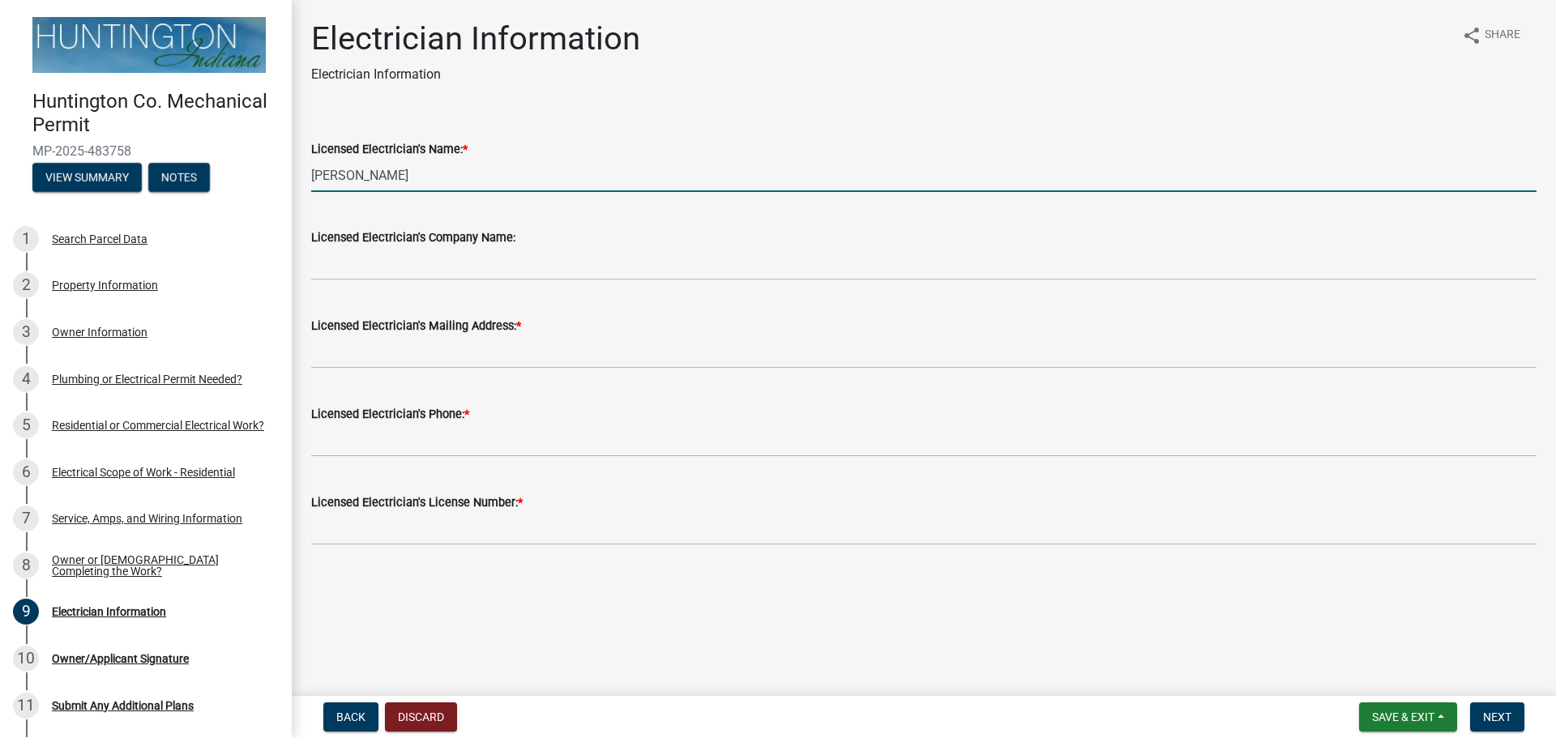
type input "[PERSON_NAME]"
click at [391, 246] on div "Licensed Electrician's Company Name:" at bounding box center [923, 237] width 1225 height 19
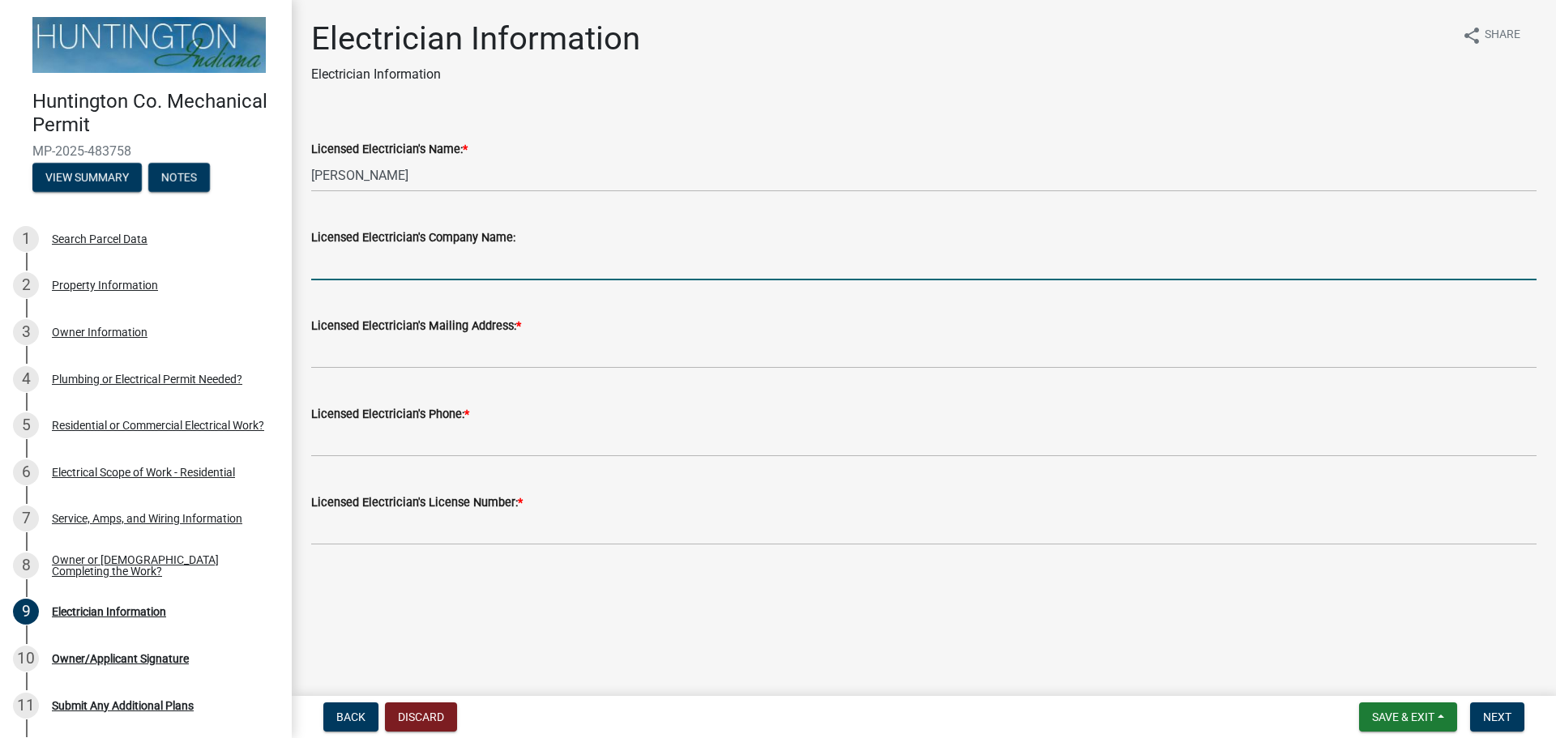
click at [387, 260] on input "Licensed Electrician's Company Name:" at bounding box center [923, 263] width 1225 height 33
type input "Young Electric, INC"
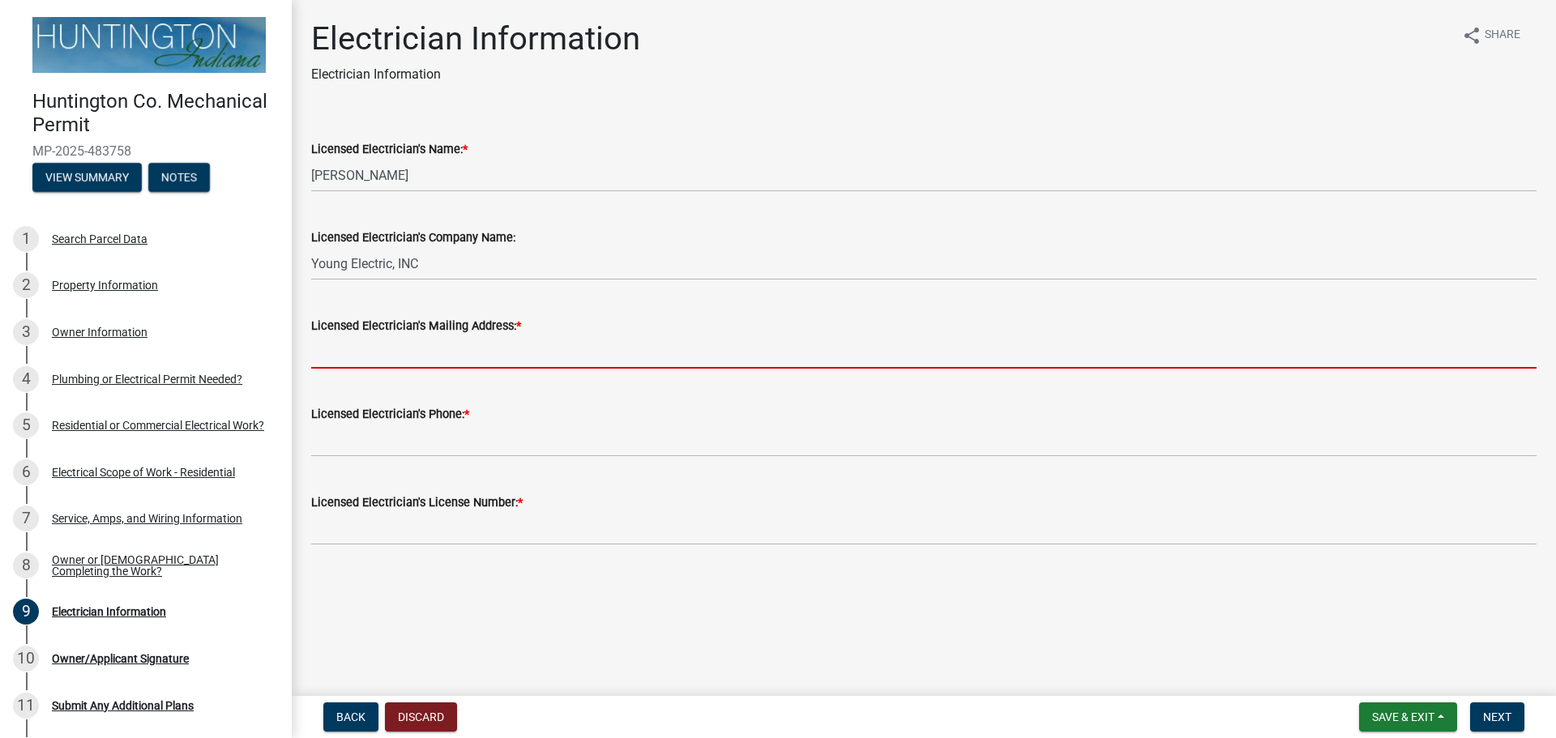
click at [365, 341] on input "Licensed Electrician's Mailing Address: *" at bounding box center [923, 351] width 1225 height 33
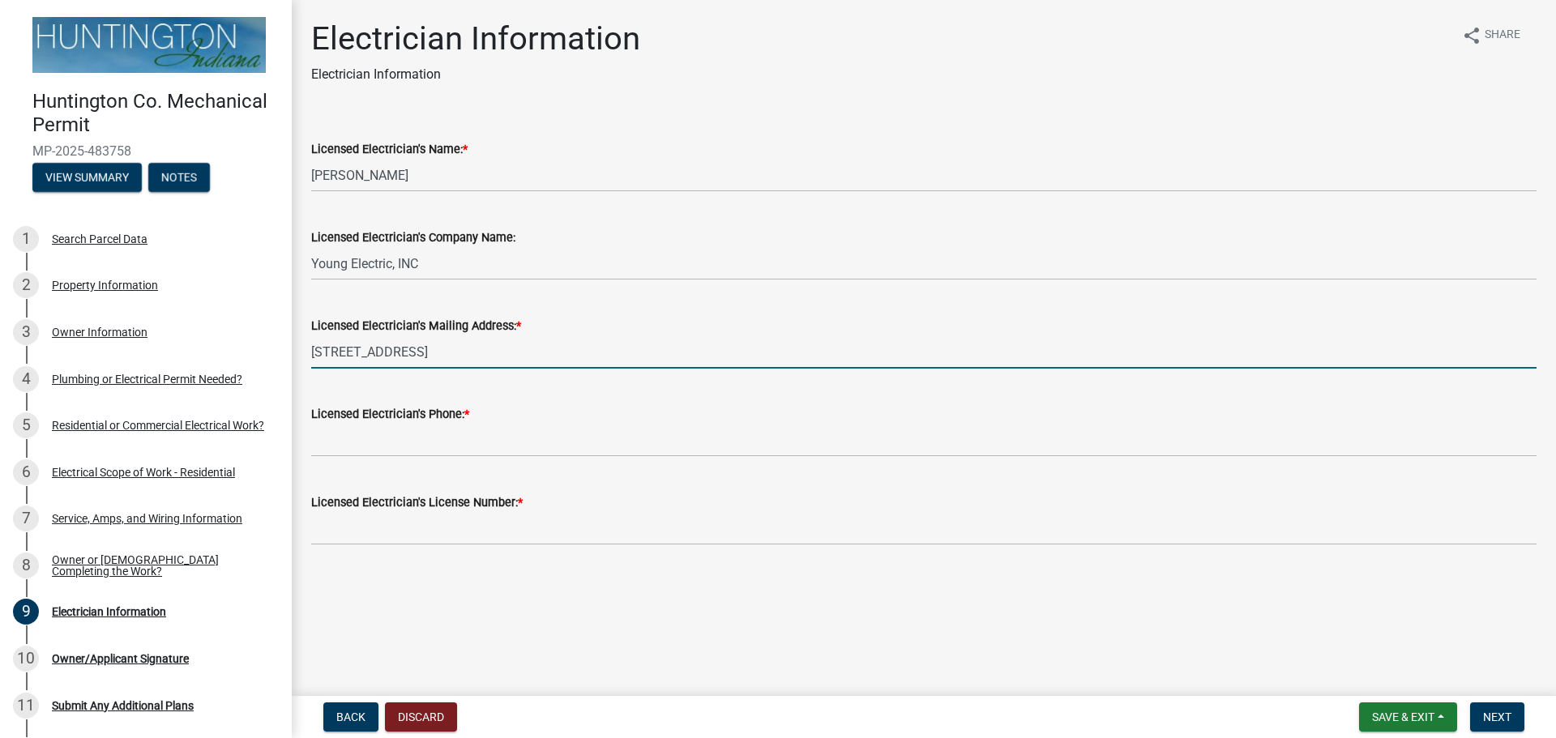
type input "[STREET_ADDRESS]"
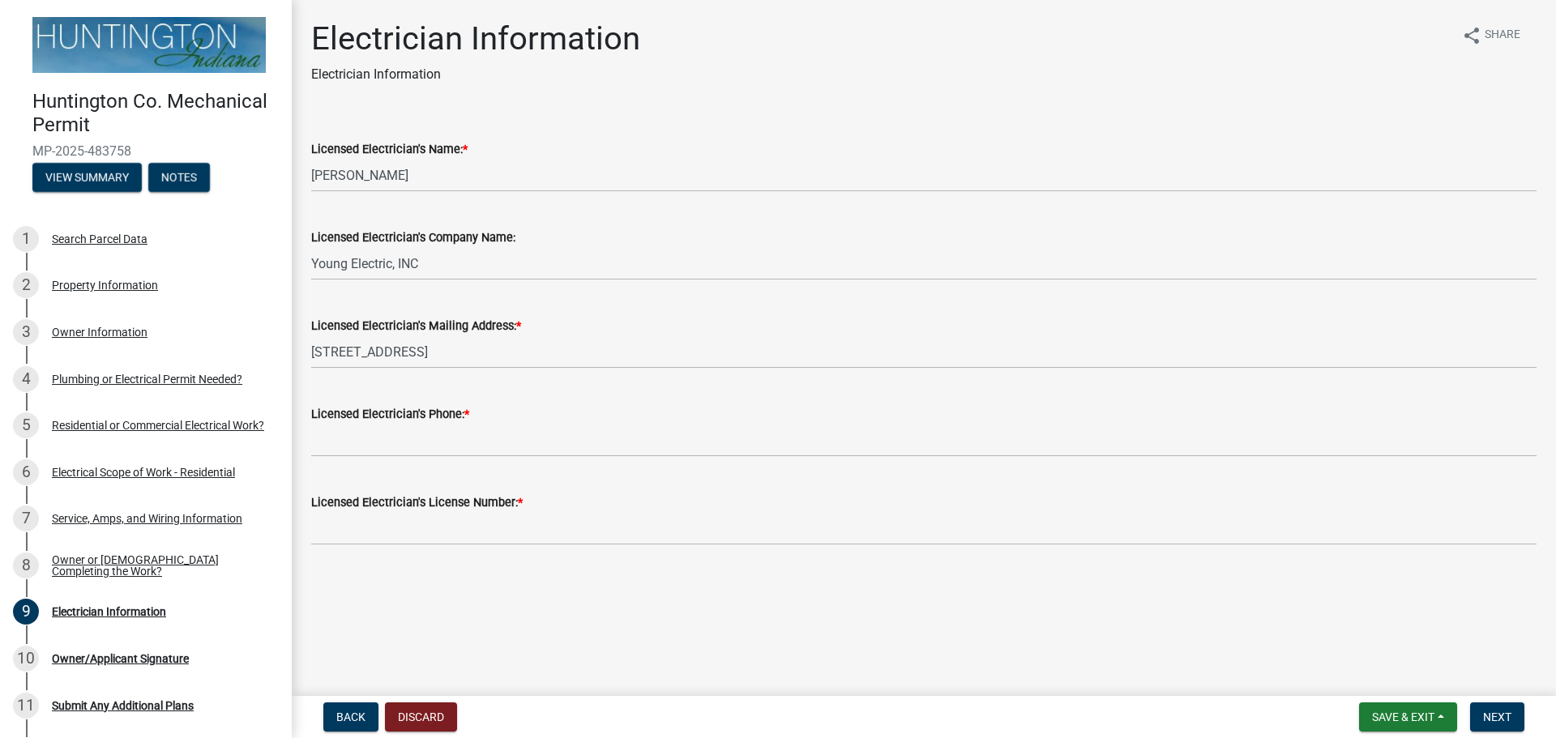
click at [308, 436] on div "Licensed Electrician's Phone: *" at bounding box center [924, 419] width 1250 height 75
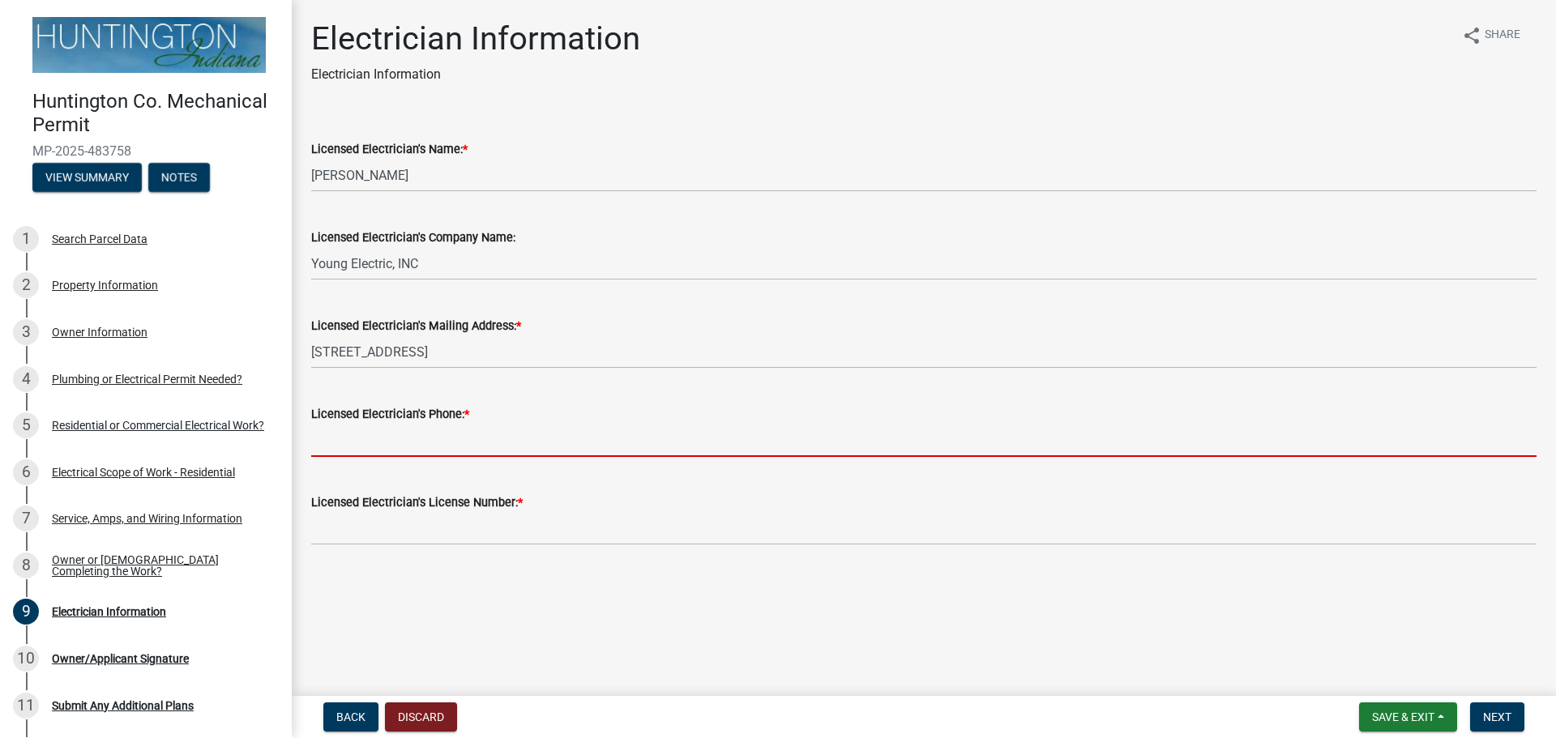
click at [384, 447] on input "Licensed Electrician's Phone: *" at bounding box center [923, 440] width 1225 height 33
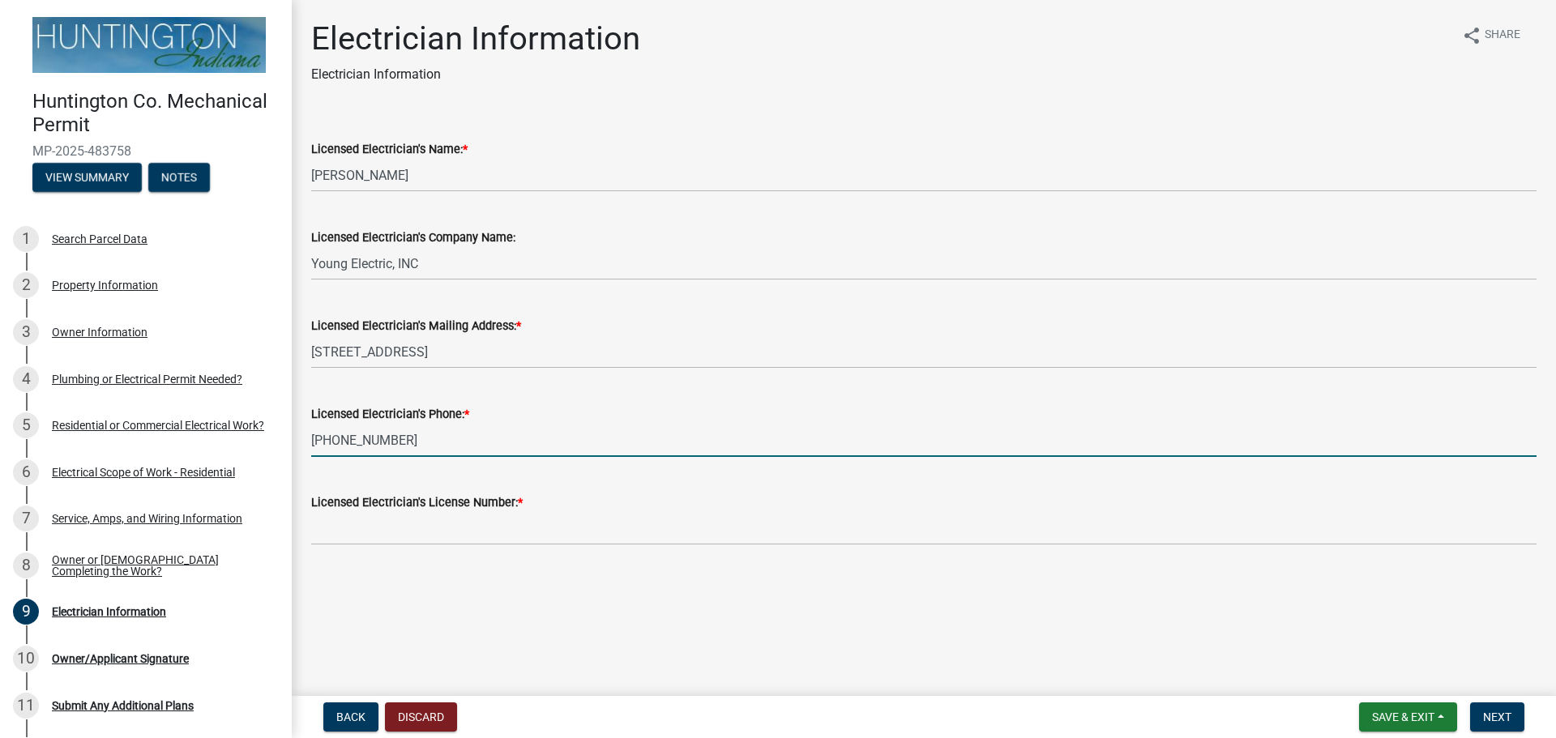
type input "[PHONE_NUMBER]"
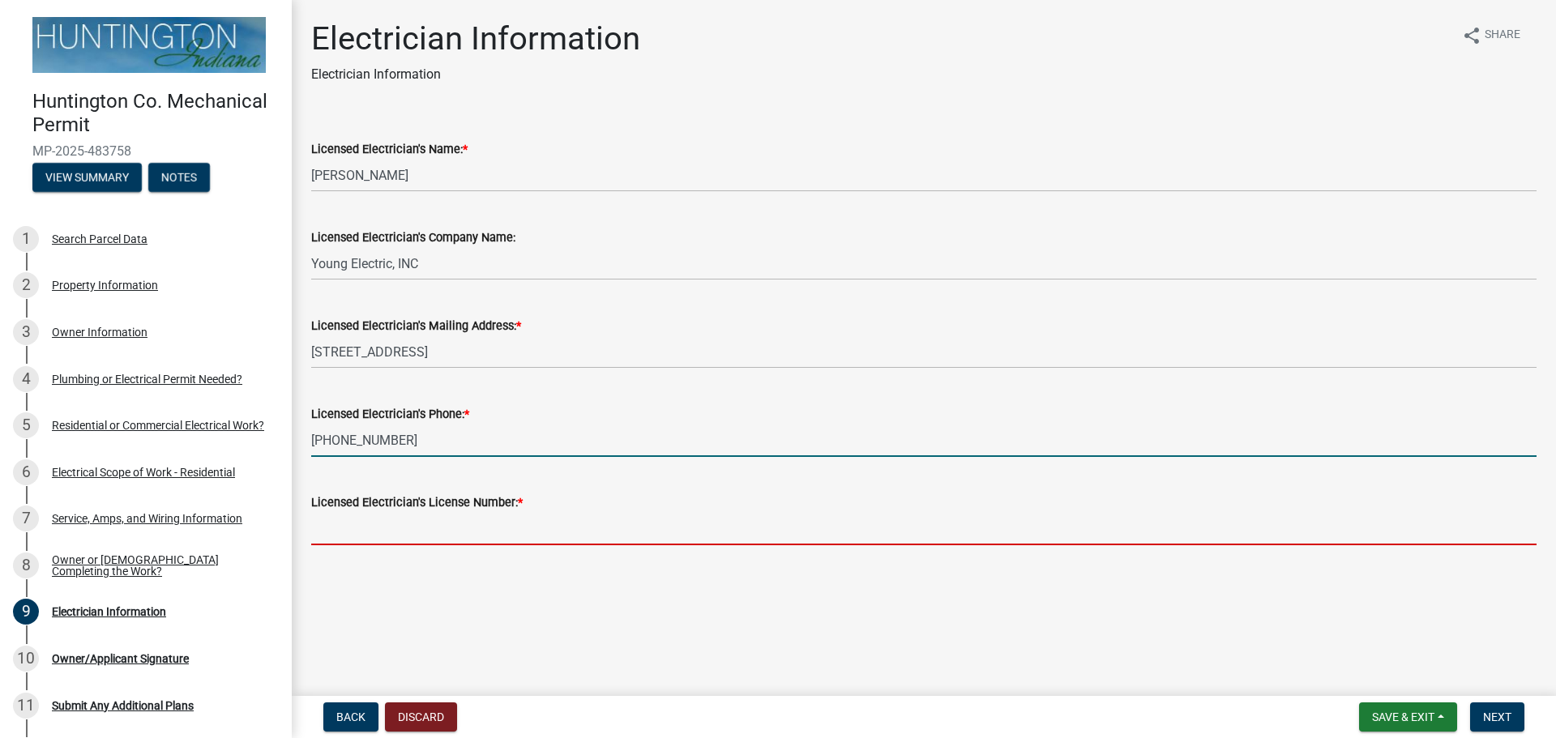
click at [375, 532] on input "Licensed Electrician's License Number: *" at bounding box center [923, 528] width 1225 height 33
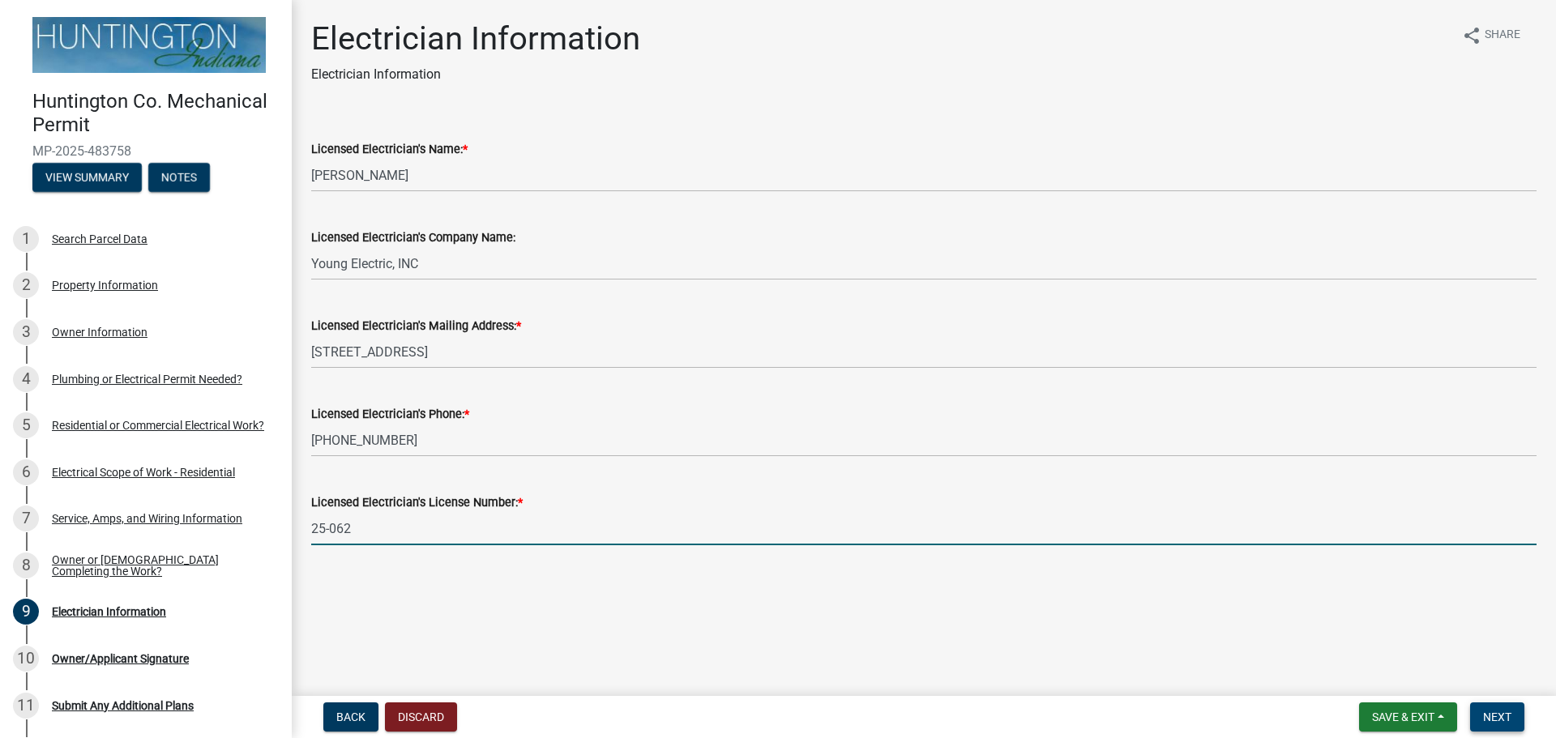
type input "25-062"
click at [1498, 720] on span "Next" at bounding box center [1497, 717] width 28 height 13
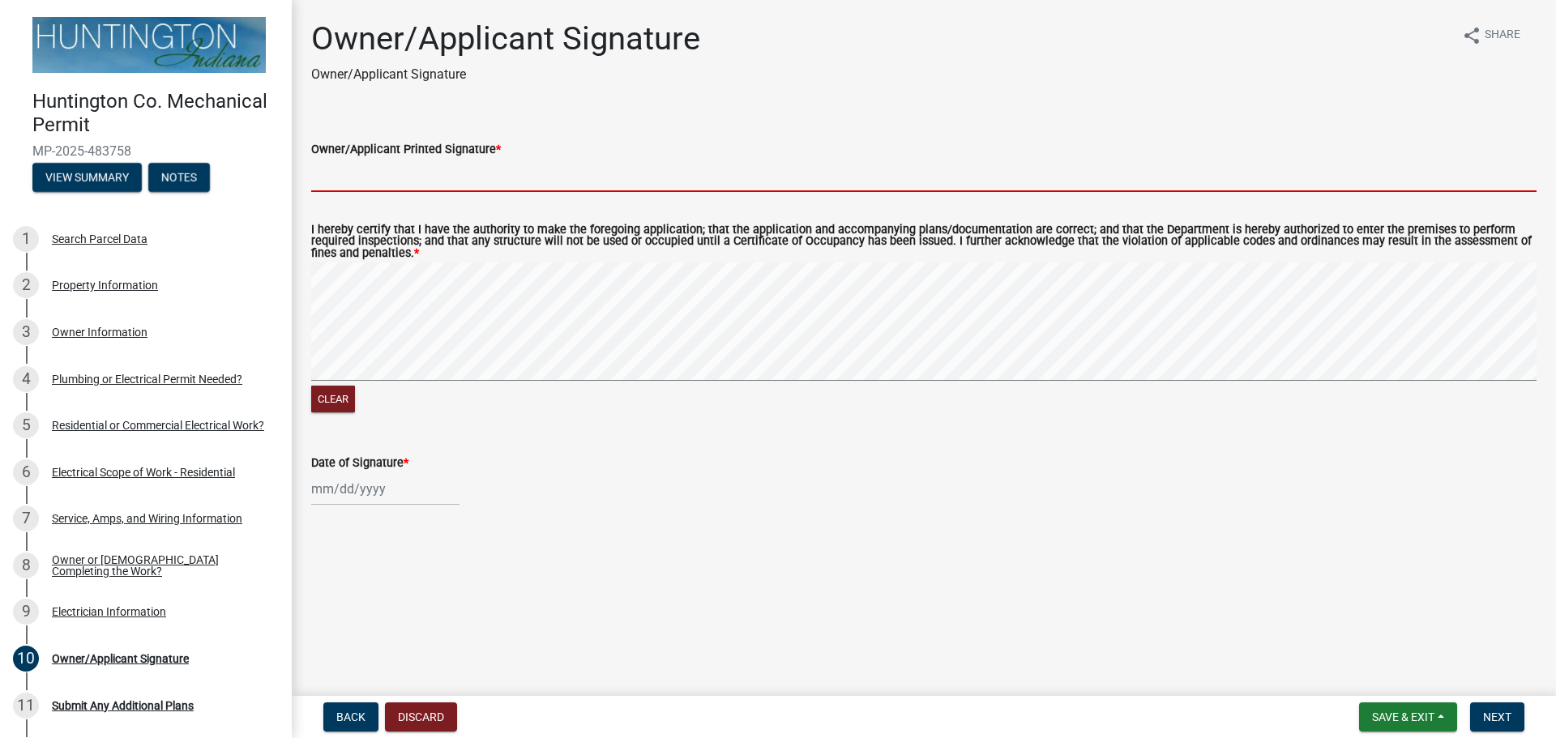
click at [370, 179] on input "Owner/Applicant Printed Signature *" at bounding box center [923, 175] width 1225 height 33
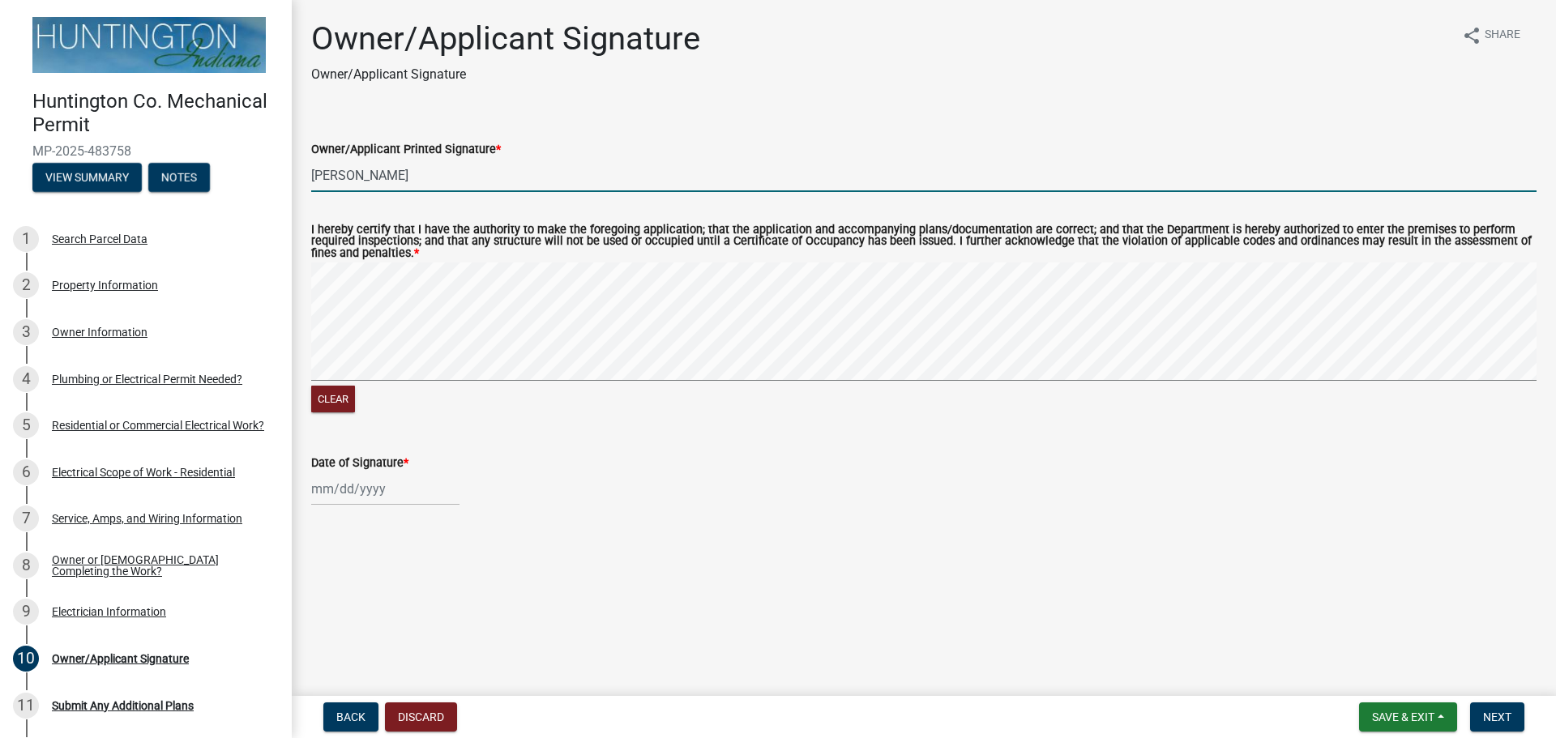
type input "[PERSON_NAME]"
click at [374, 494] on div at bounding box center [385, 488] width 148 height 33
select select "9"
select select "2025"
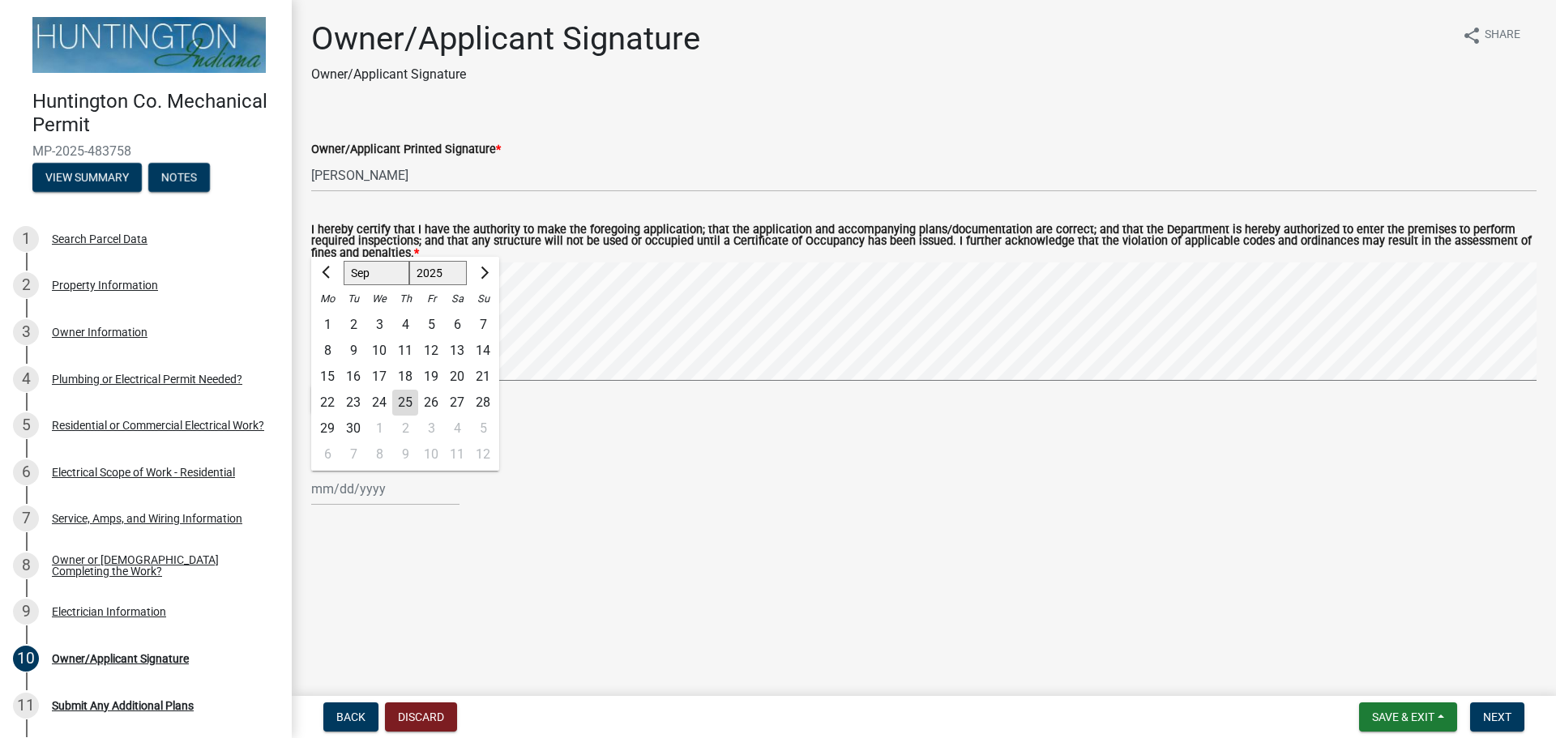
click at [410, 403] on div "25" at bounding box center [405, 403] width 26 height 26
type input "[DATE]"
click at [1500, 704] on button "Next" at bounding box center [1497, 717] width 54 height 29
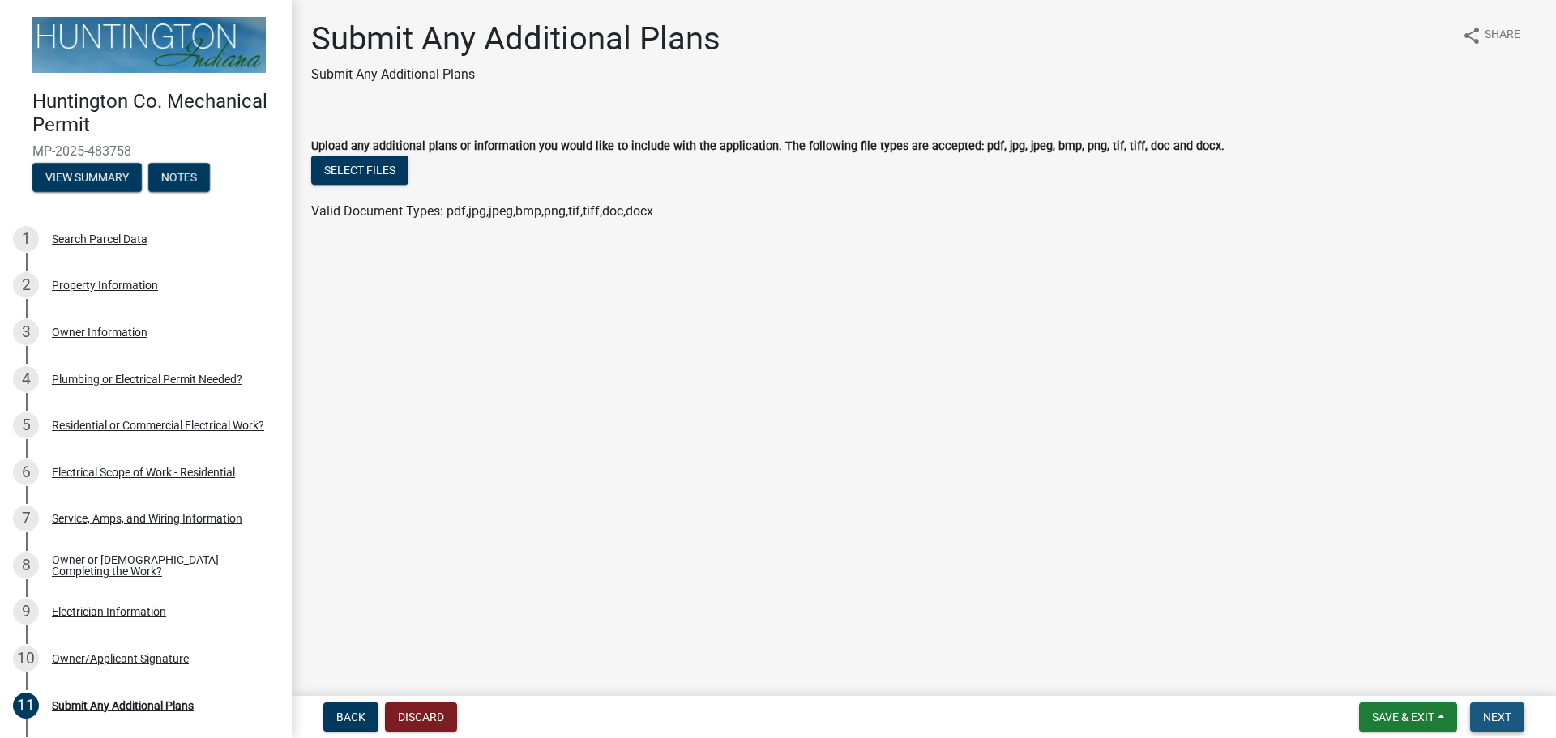
click at [1497, 716] on span "Next" at bounding box center [1497, 717] width 28 height 13
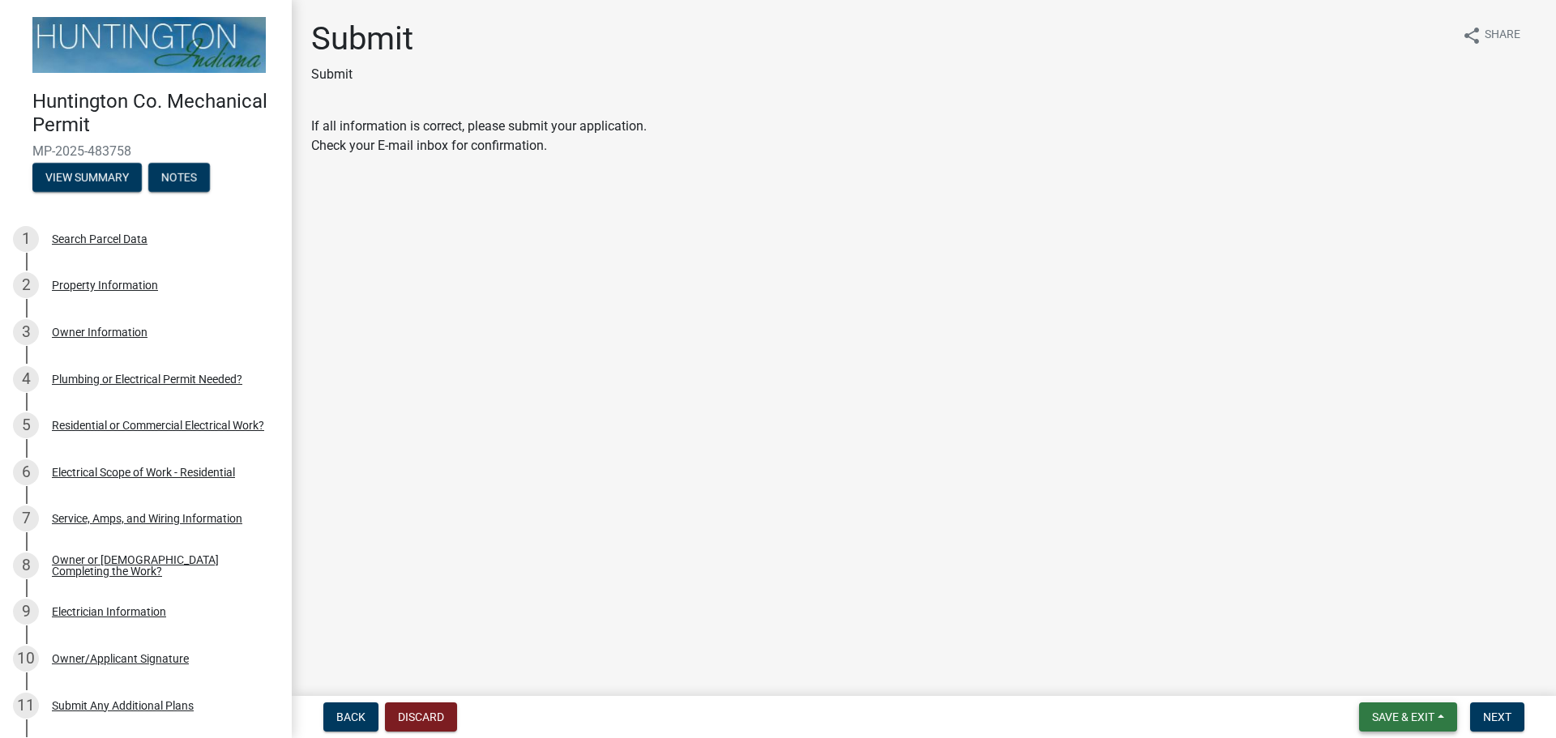
click at [1444, 726] on button "Save & Exit" at bounding box center [1408, 717] width 98 height 29
click at [1381, 682] on button "Save & Exit" at bounding box center [1392, 675] width 130 height 39
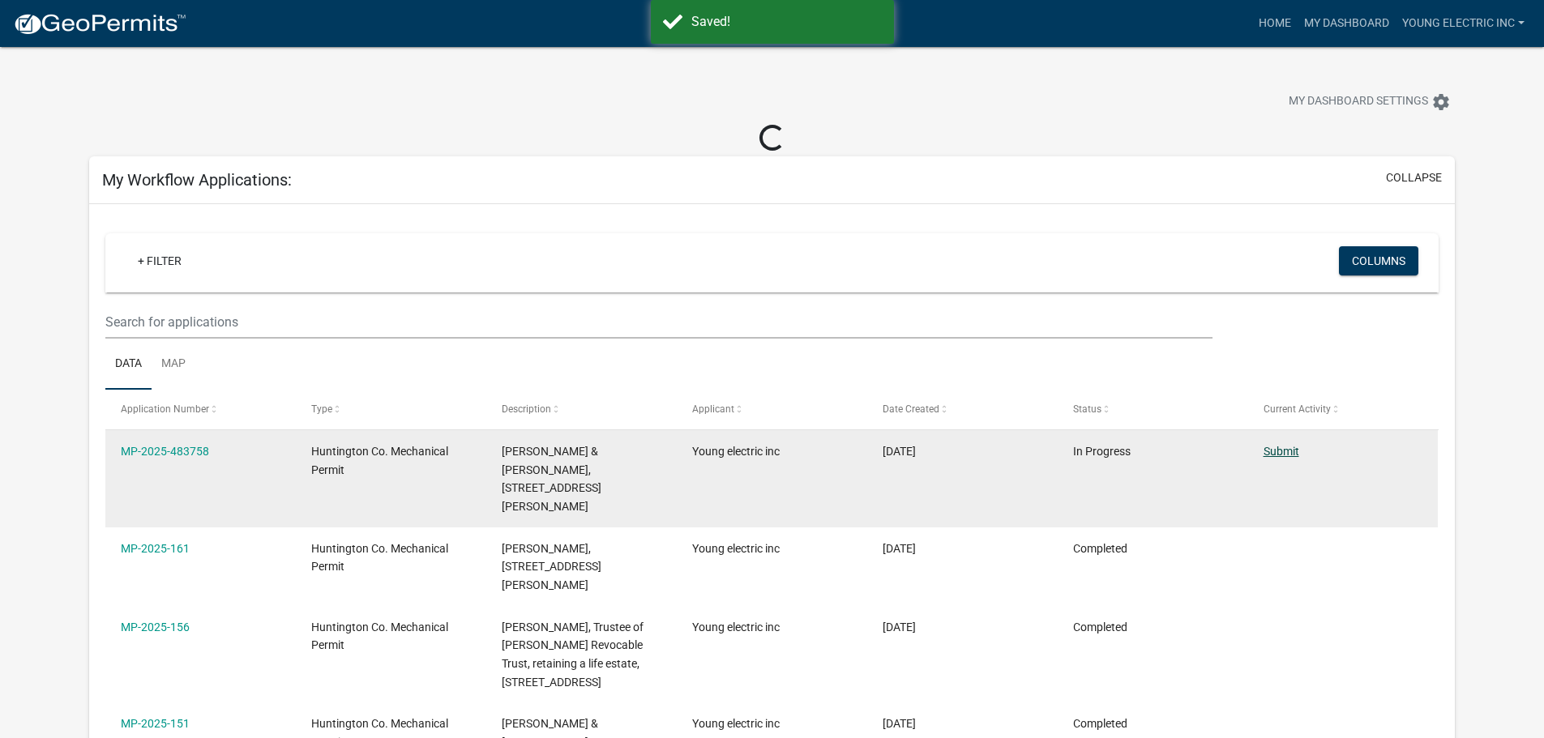
click at [1276, 452] on link "Submit" at bounding box center [1281, 451] width 36 height 13
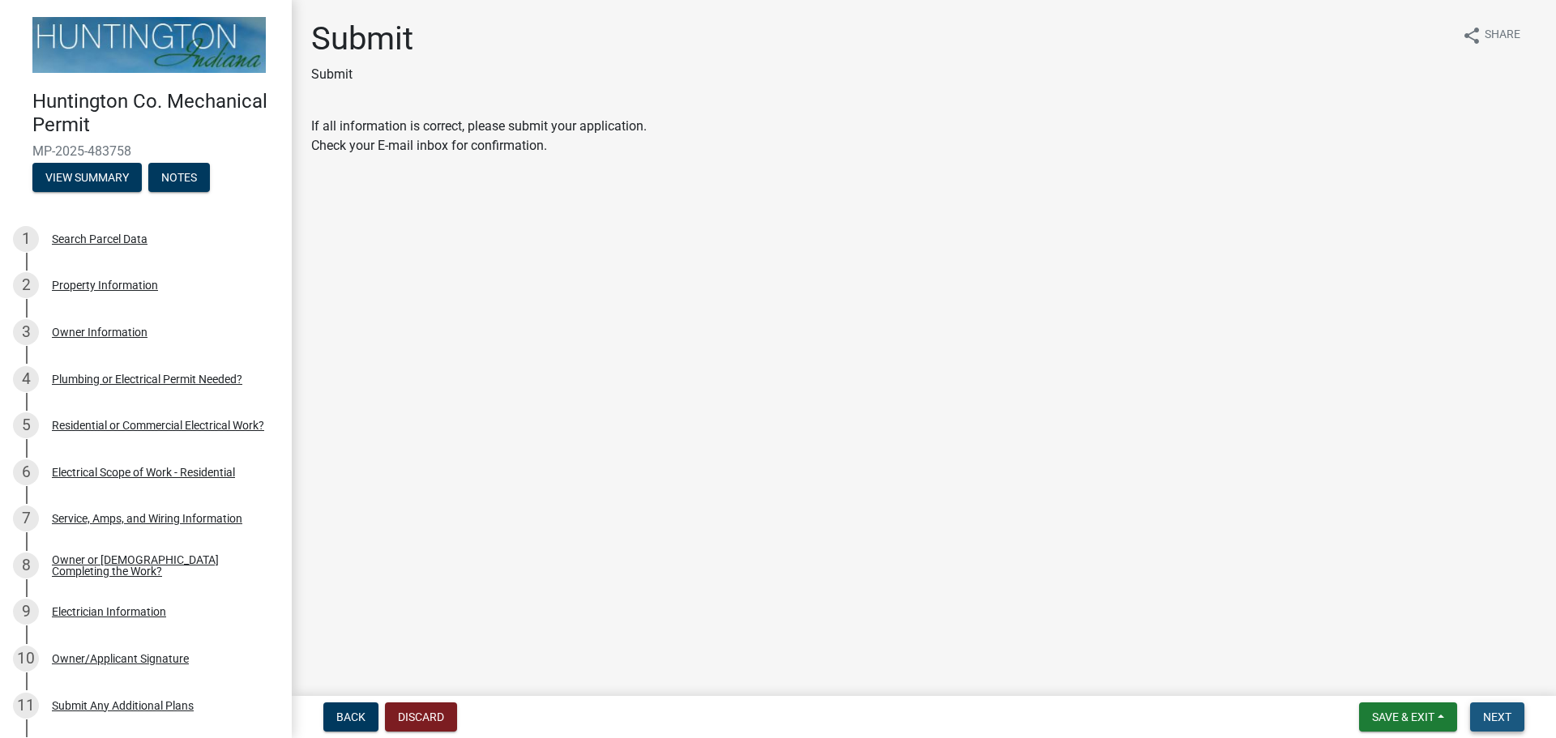
click at [1510, 716] on span "Next" at bounding box center [1497, 717] width 28 height 13
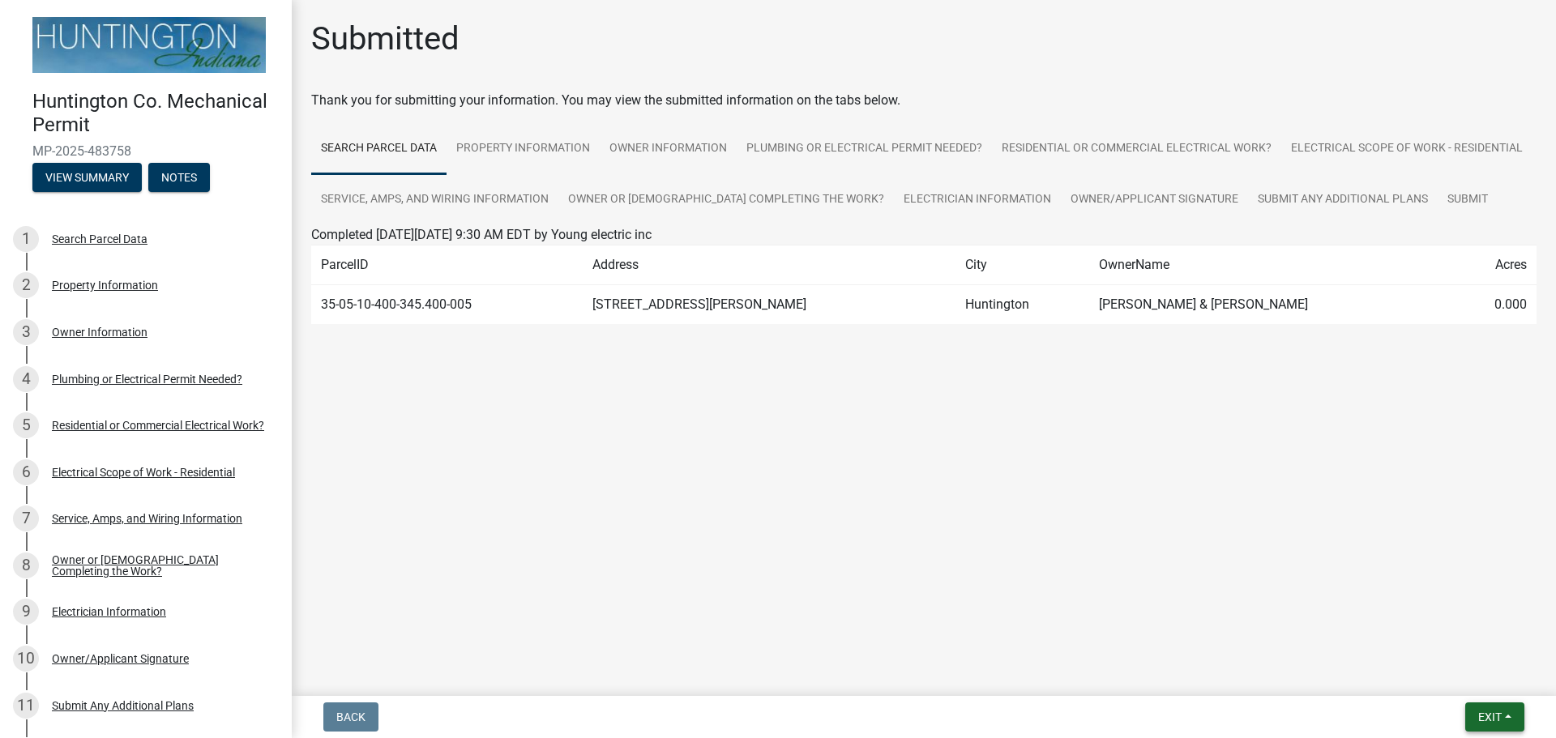
click at [1511, 724] on button "Exit" at bounding box center [1494, 717] width 59 height 29
click at [1473, 670] on button "Save & Exit" at bounding box center [1460, 675] width 130 height 39
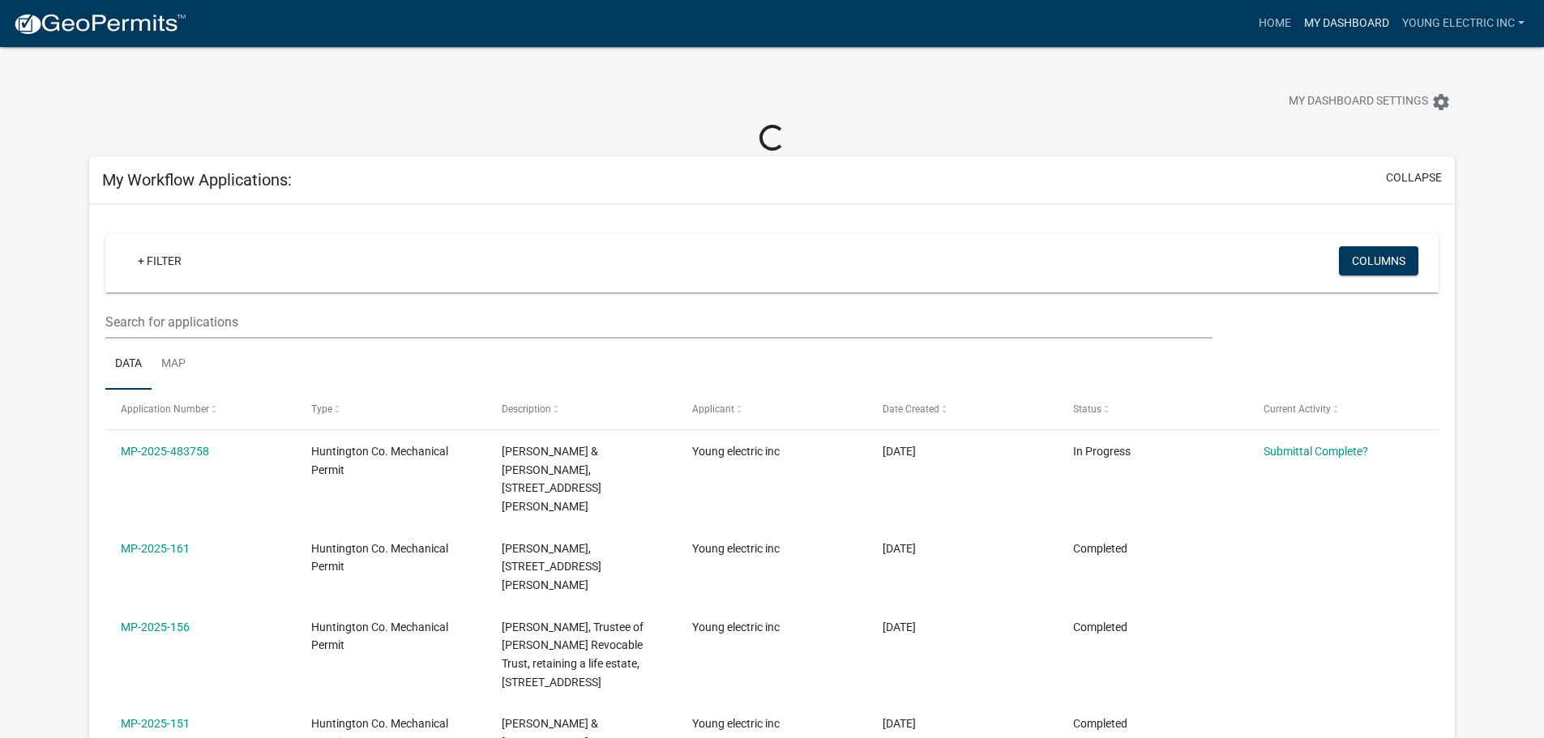
click at [1376, 21] on link "My Dashboard" at bounding box center [1346, 23] width 98 height 31
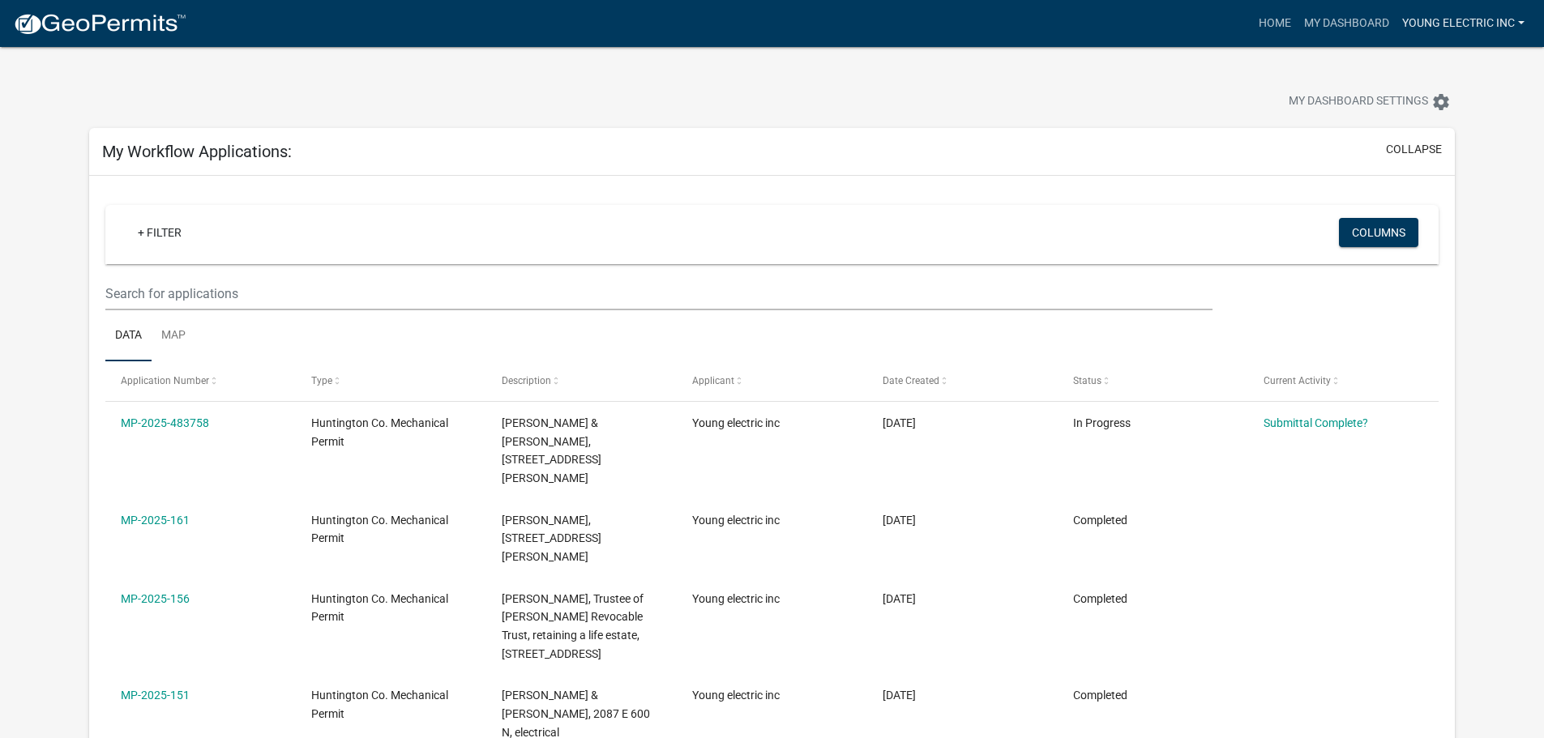
click at [1516, 20] on link "Young electric inc" at bounding box center [1462, 23] width 135 height 31
click at [1427, 117] on link "Logout" at bounding box center [1466, 119] width 130 height 39
